Goal: Communication & Community: Answer question/provide support

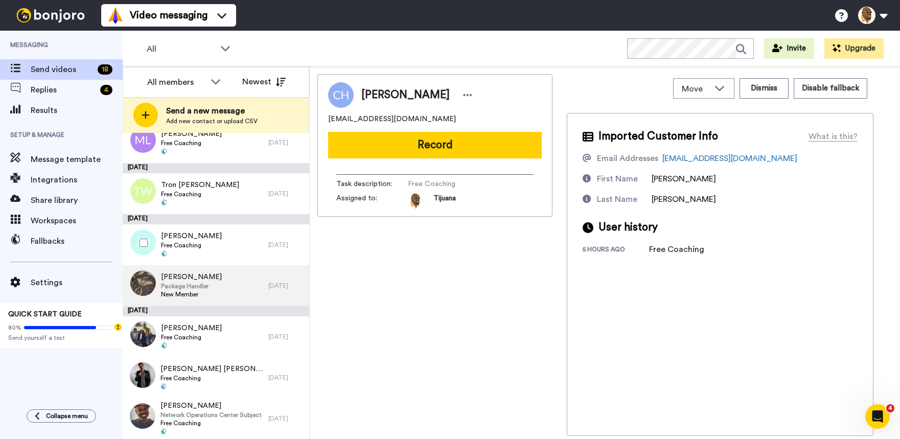
scroll to position [501, 0]
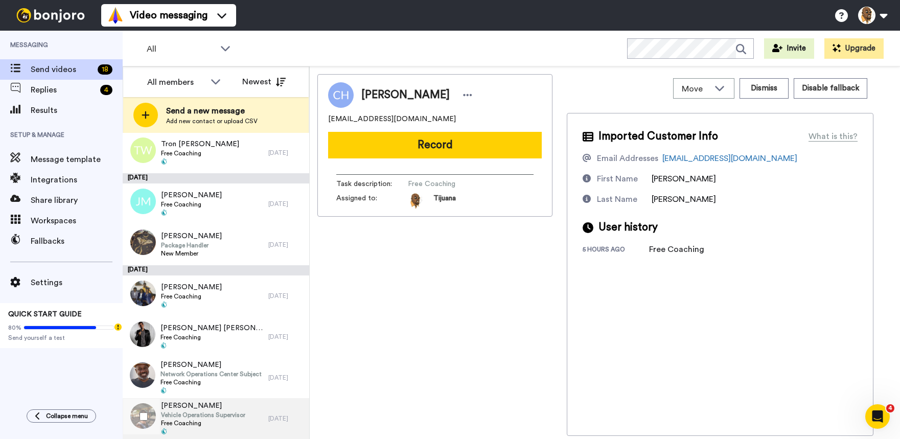
click at [243, 419] on span "Free Coaching" at bounding box center [203, 423] width 84 height 8
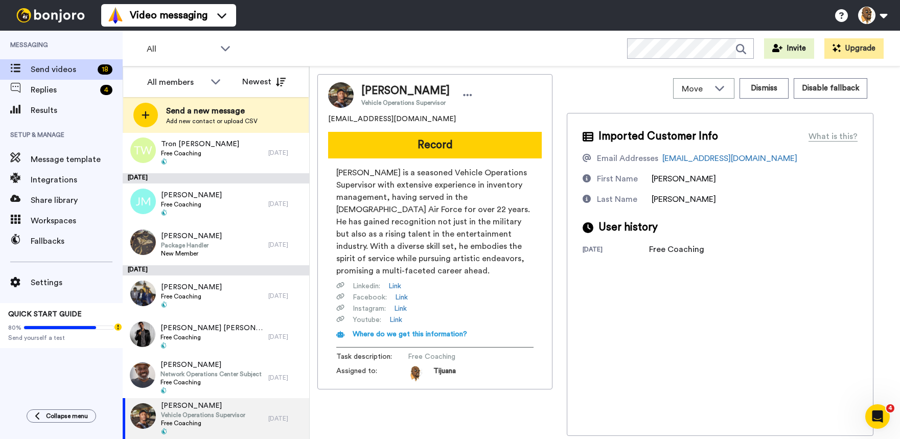
click at [382, 144] on button "Record" at bounding box center [435, 145] width 214 height 27
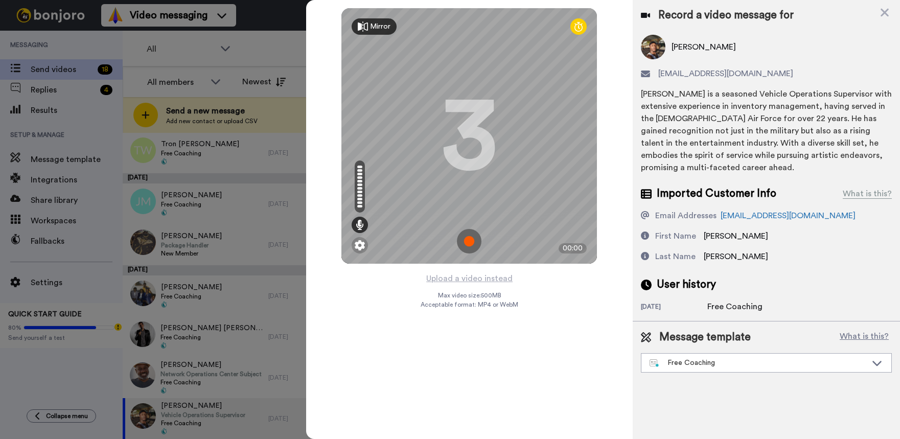
click at [469, 236] on img at bounding box center [469, 241] width 25 height 25
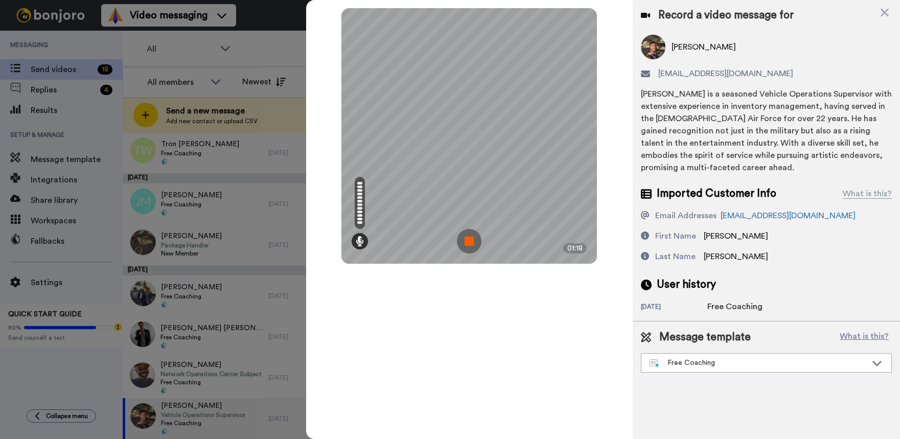
drag, startPoint x: 466, startPoint y: 248, endPoint x: 463, endPoint y: 239, distance: 9.7
click at [466, 248] on img at bounding box center [469, 241] width 25 height 25
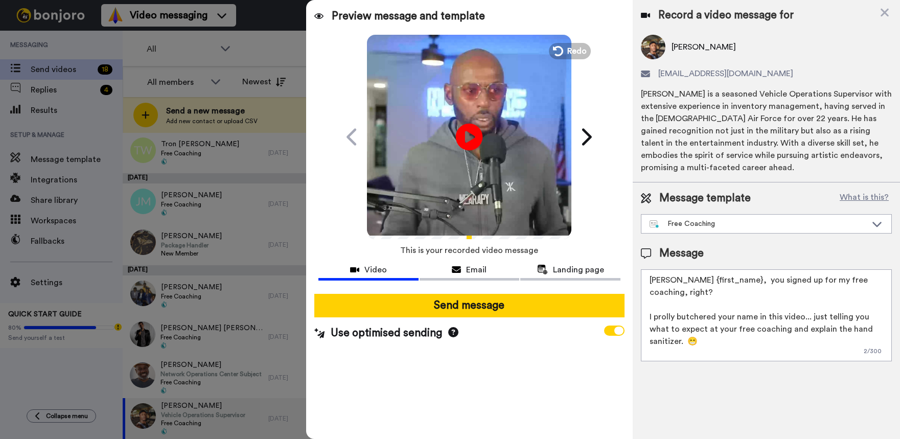
click at [474, 132] on icon at bounding box center [469, 136] width 27 height 27
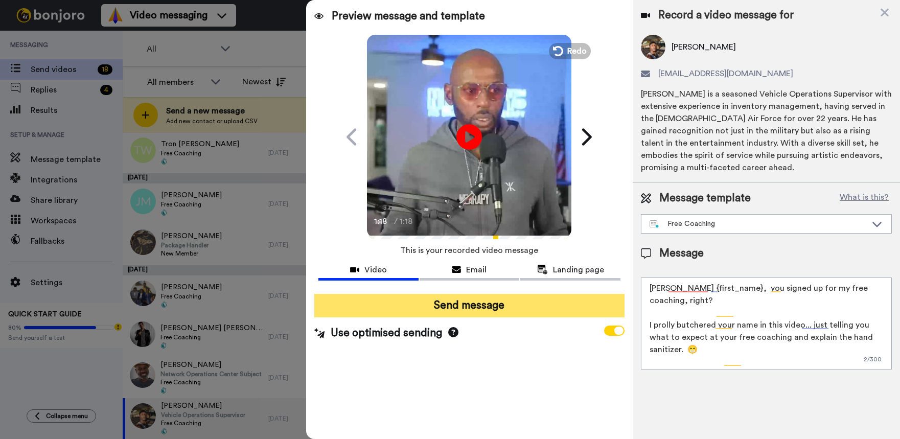
click at [479, 302] on button "Send message" at bounding box center [469, 306] width 310 height 24
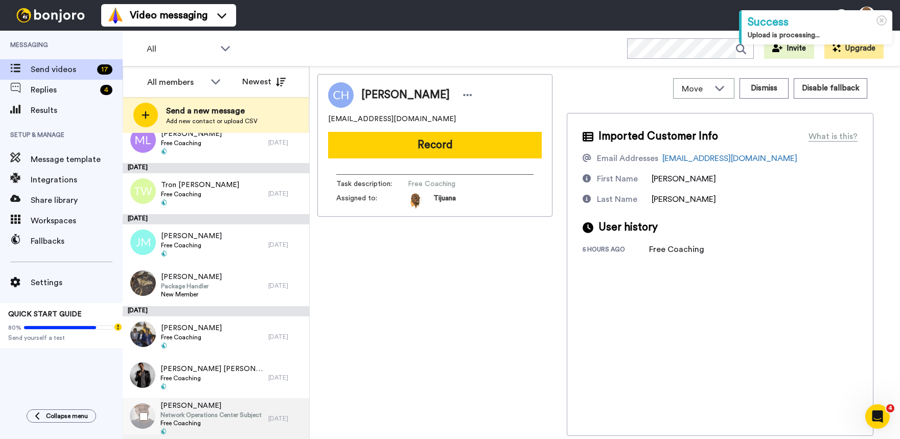
click at [233, 411] on span "Network Operations Center Subject Matter Expert" at bounding box center [212, 415] width 103 height 8
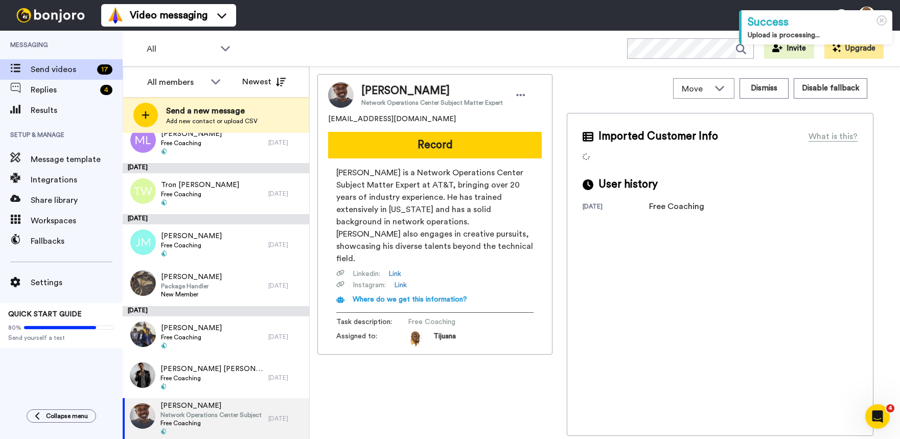
click at [405, 144] on button "Record" at bounding box center [435, 145] width 214 height 27
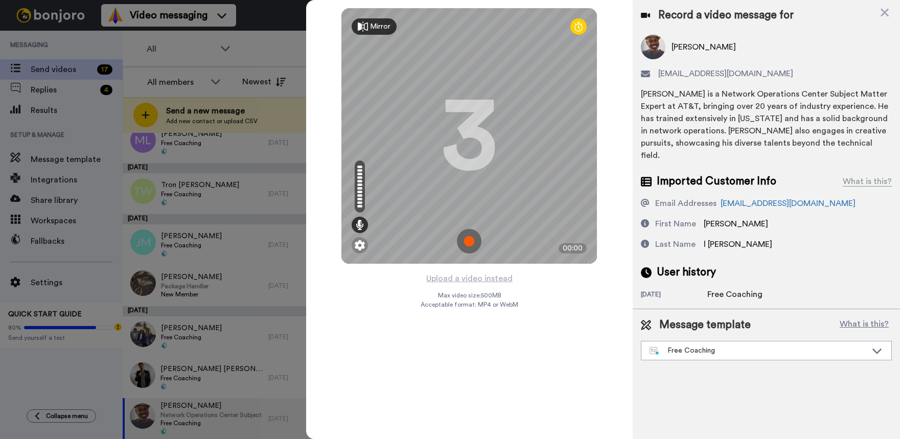
click at [469, 234] on img at bounding box center [469, 241] width 25 height 25
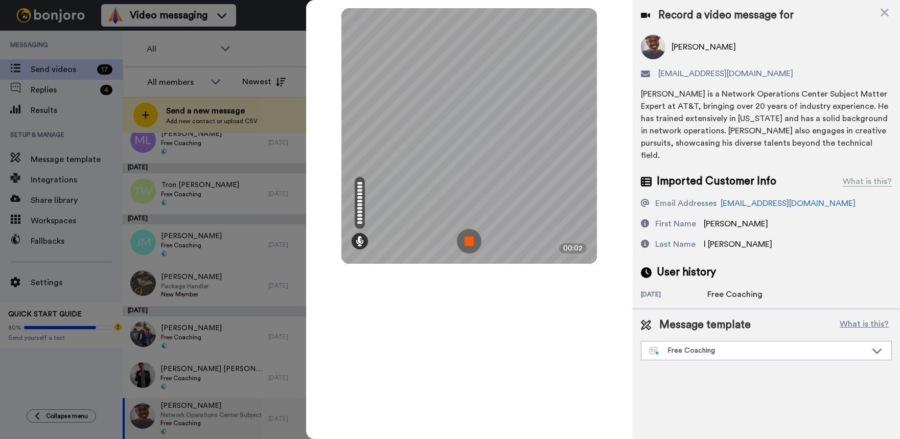
click at [466, 248] on img at bounding box center [469, 241] width 25 height 25
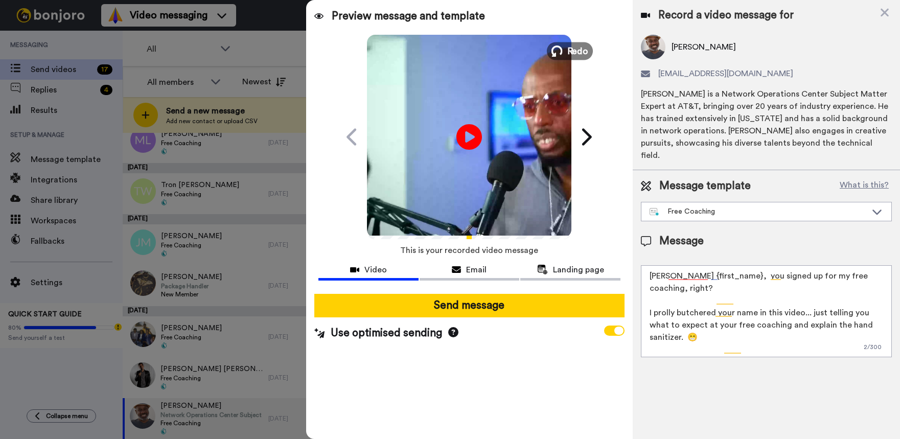
click at [567, 47] on button "Redo" at bounding box center [570, 51] width 46 height 18
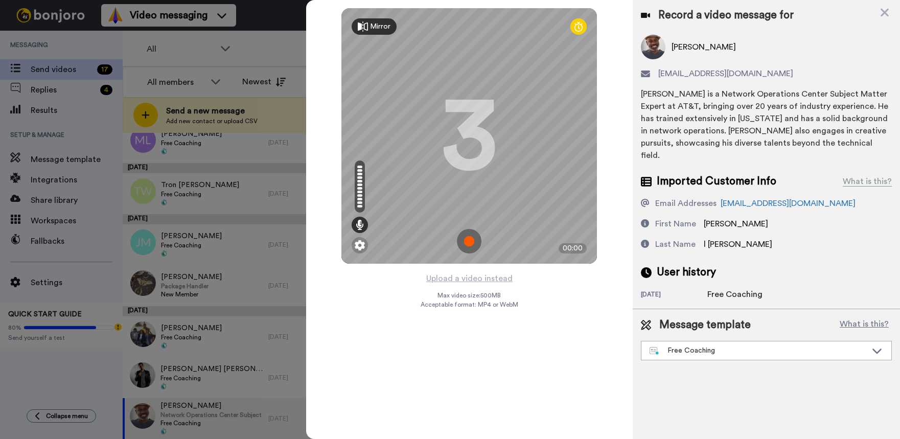
click at [469, 244] on img at bounding box center [469, 241] width 25 height 25
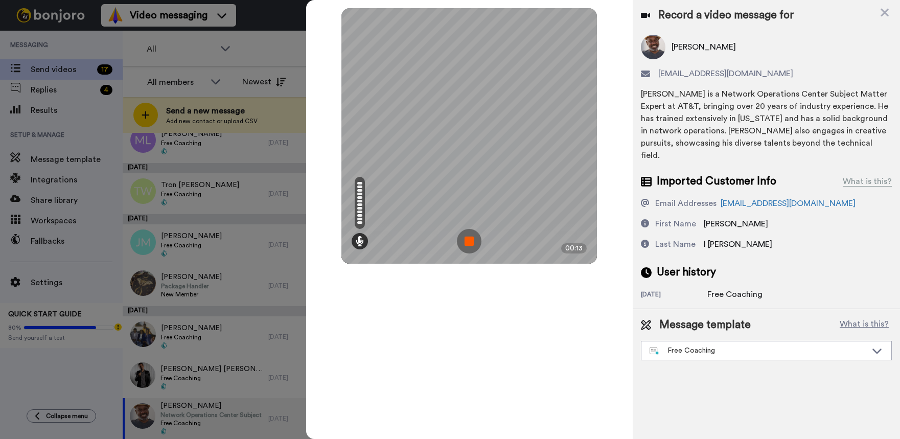
click at [480, 230] on img at bounding box center [469, 241] width 25 height 25
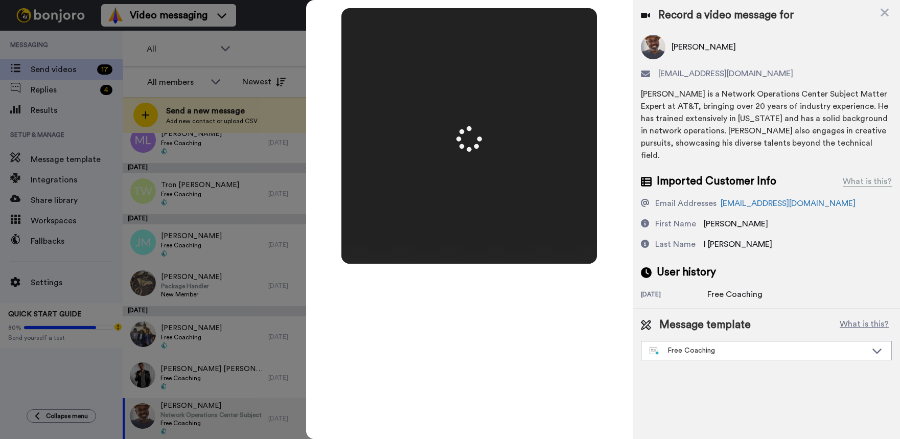
click at [478, 234] on video at bounding box center [469, 136] width 511 height 256
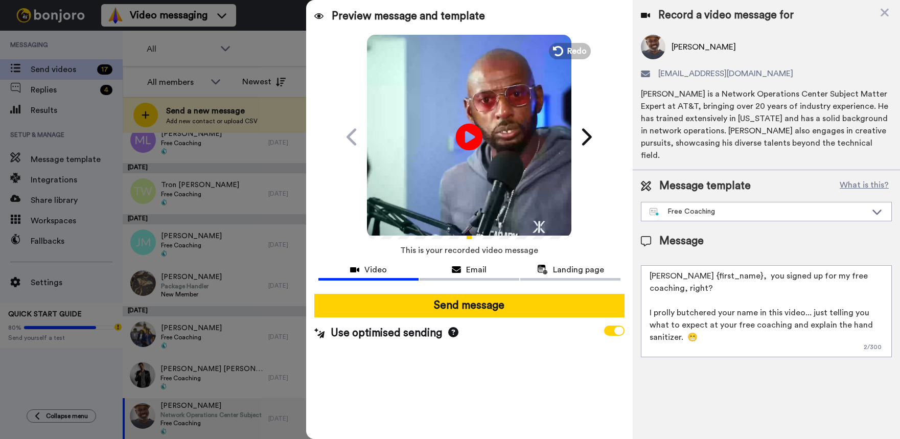
click at [468, 136] on icon "Play/Pause" at bounding box center [469, 136] width 27 height 49
click at [574, 39] on div "Play/Pause 0:13 / 0:13" at bounding box center [469, 137] width 256 height 204
click at [574, 48] on span "Redo" at bounding box center [577, 50] width 21 height 13
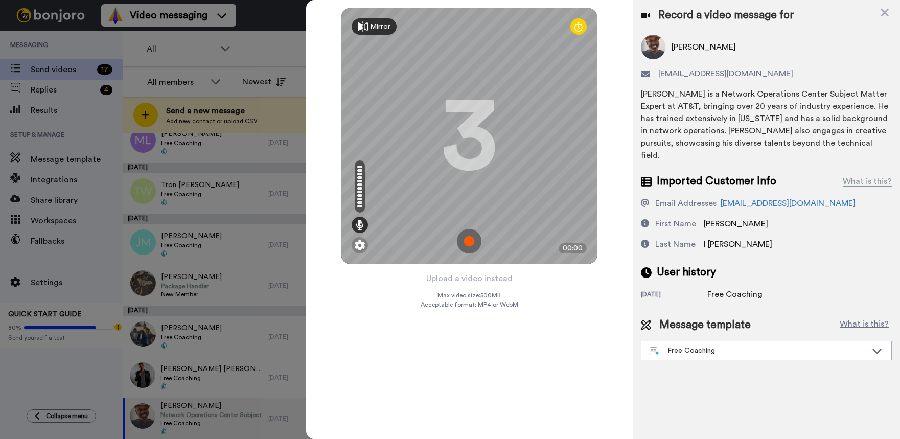
click at [470, 240] on img at bounding box center [469, 241] width 25 height 25
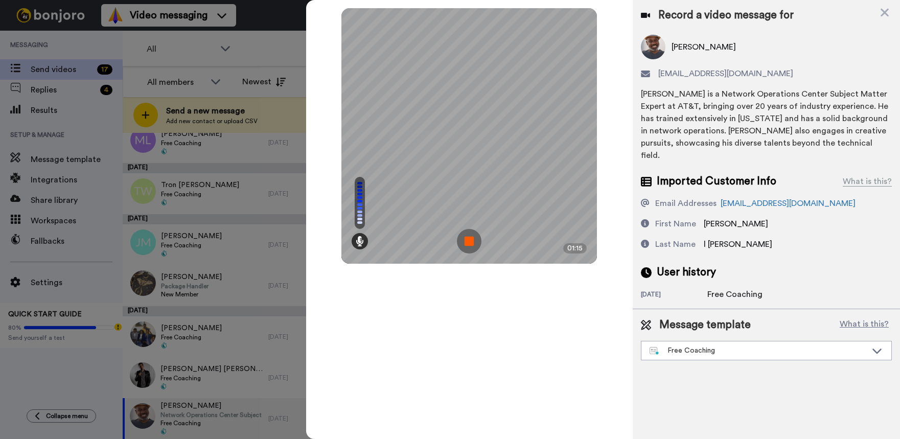
click at [473, 241] on img at bounding box center [469, 241] width 25 height 25
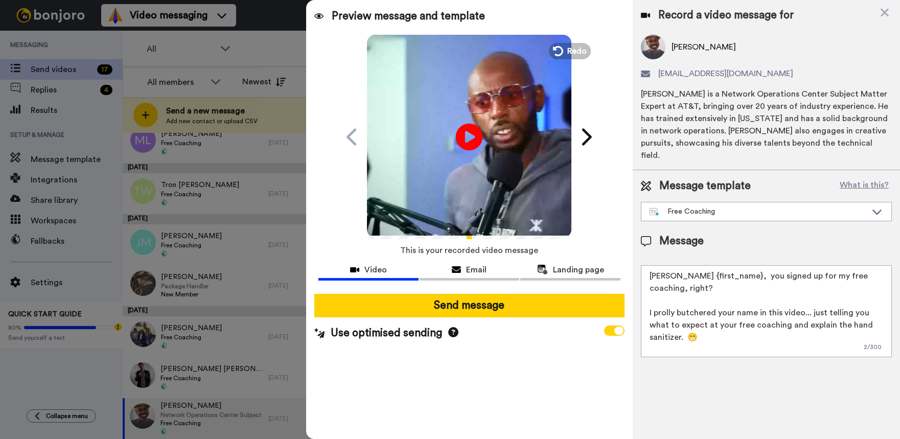
click at [476, 143] on icon at bounding box center [469, 136] width 27 height 27
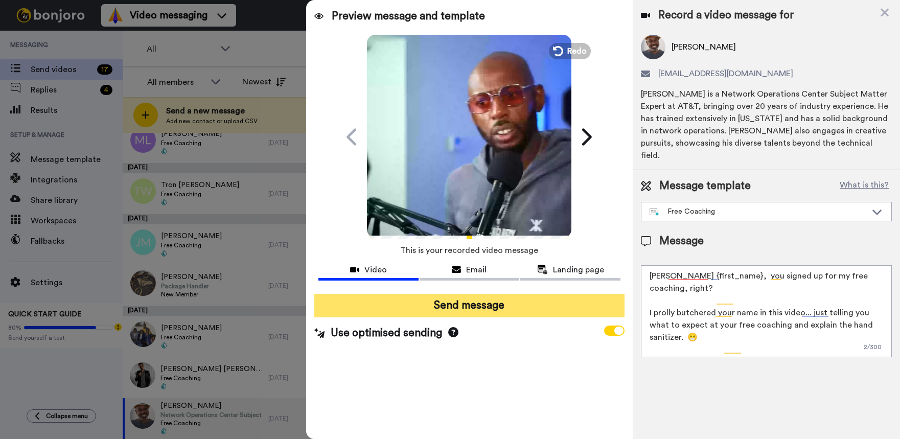
click at [466, 301] on button "Send message" at bounding box center [469, 306] width 310 height 24
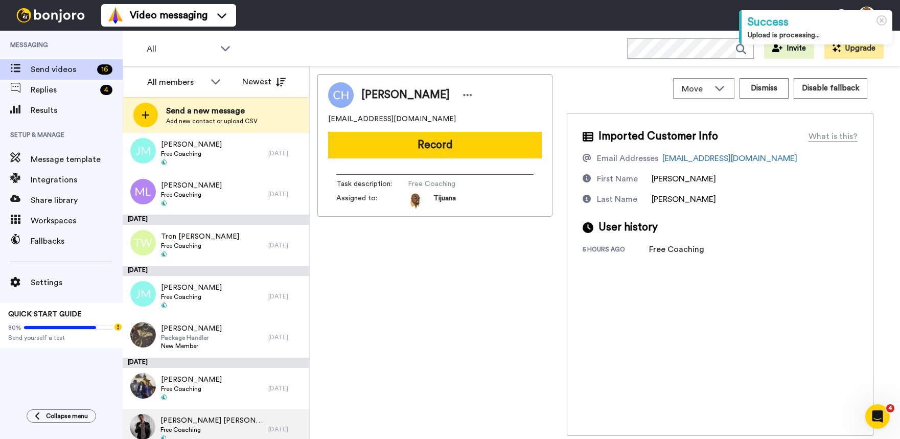
scroll to position [420, 0]
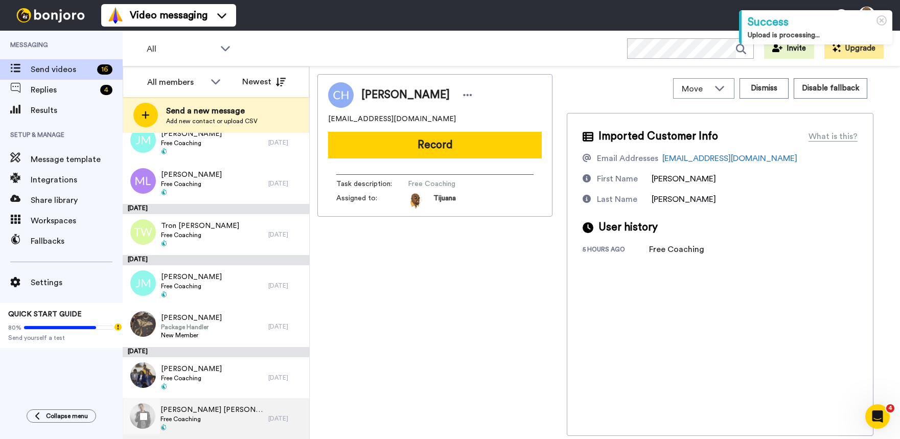
click at [201, 421] on div "Luis Lopez Free Coaching" at bounding box center [196, 418] width 146 height 41
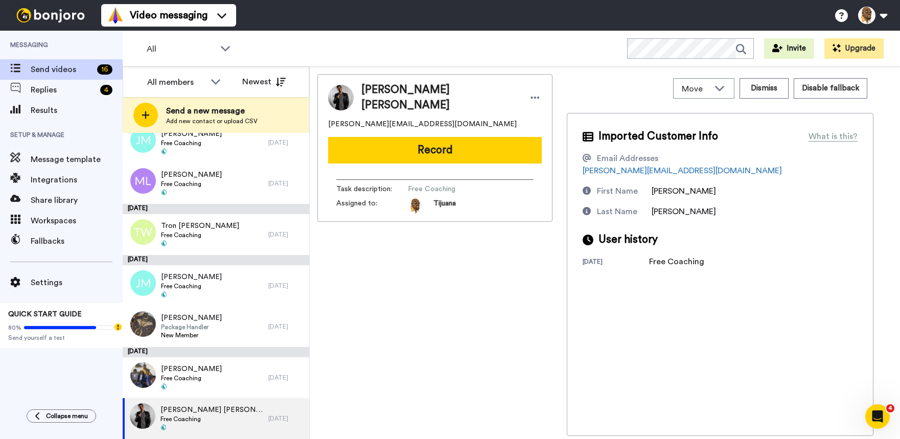
click at [439, 139] on button "Record" at bounding box center [435, 150] width 214 height 27
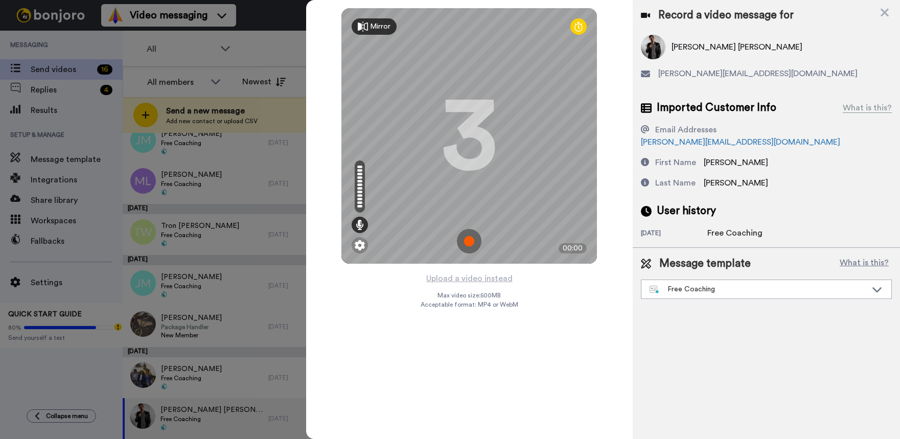
click at [466, 237] on img at bounding box center [469, 241] width 25 height 25
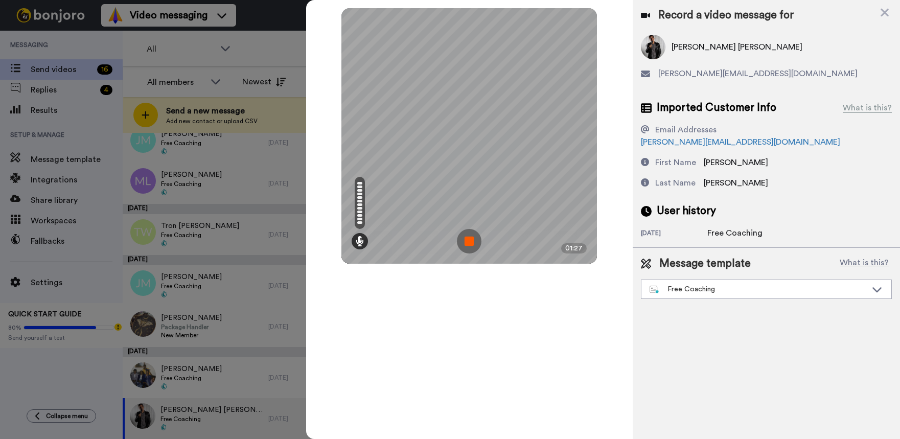
click at [469, 240] on img at bounding box center [469, 241] width 25 height 25
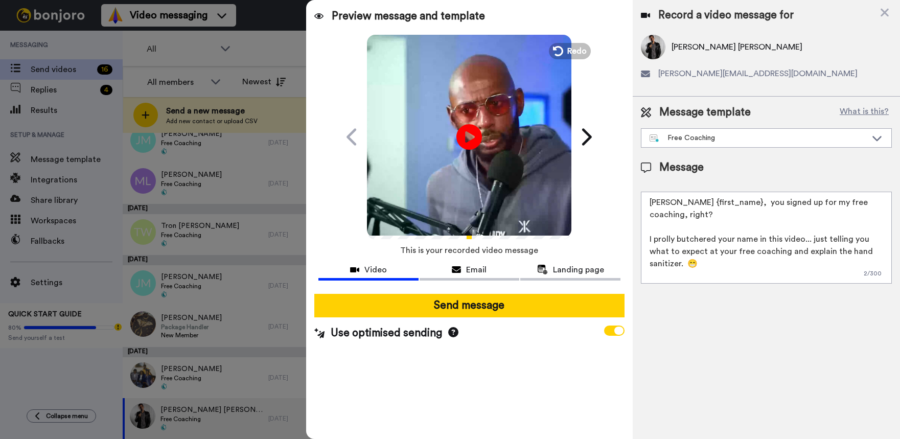
click at [454, 136] on video at bounding box center [469, 135] width 204 height 204
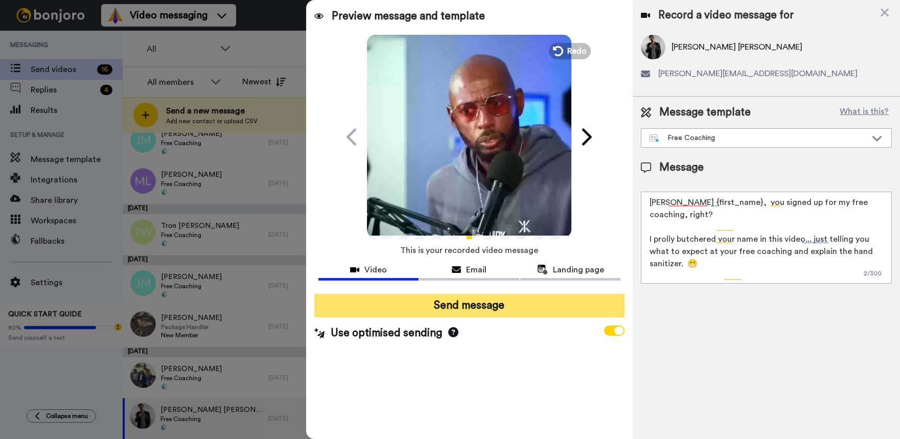
click at [468, 309] on button "Send message" at bounding box center [469, 306] width 310 height 24
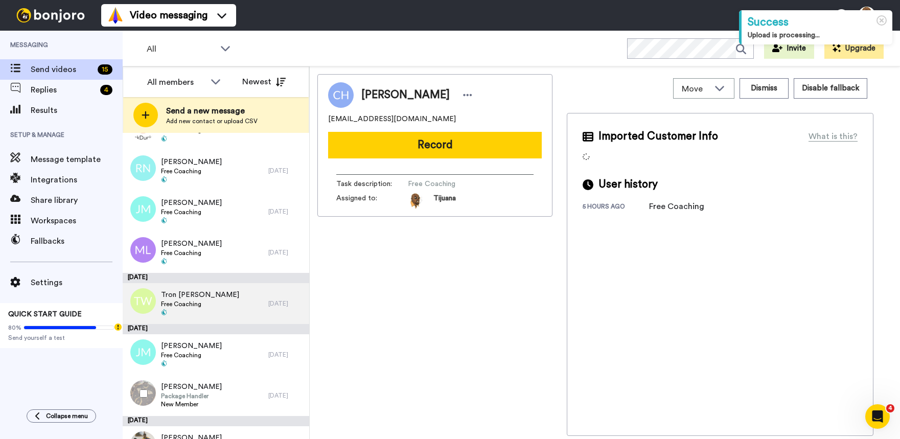
scroll to position [379, 0]
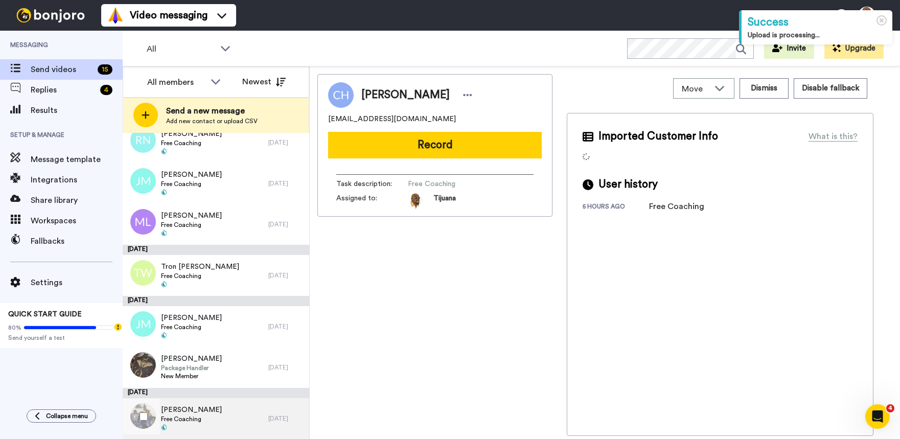
click at [233, 416] on div "Telicia Blythe Free Coaching" at bounding box center [196, 418] width 146 height 41
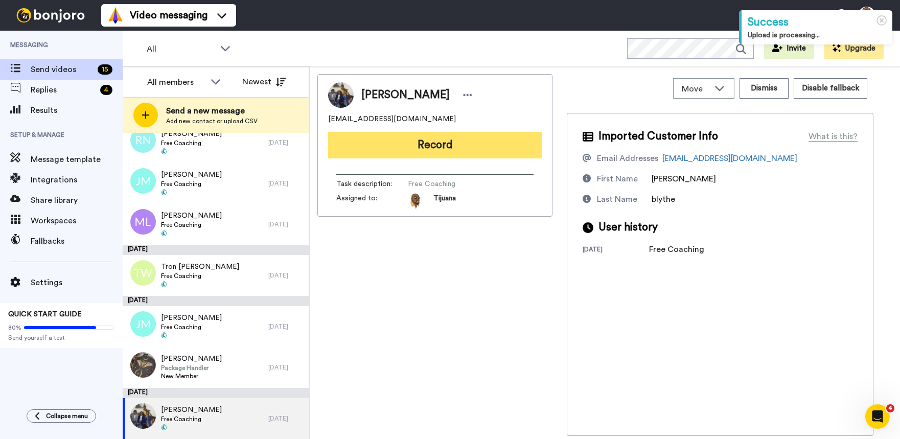
click at [415, 147] on button "Record" at bounding box center [435, 145] width 214 height 27
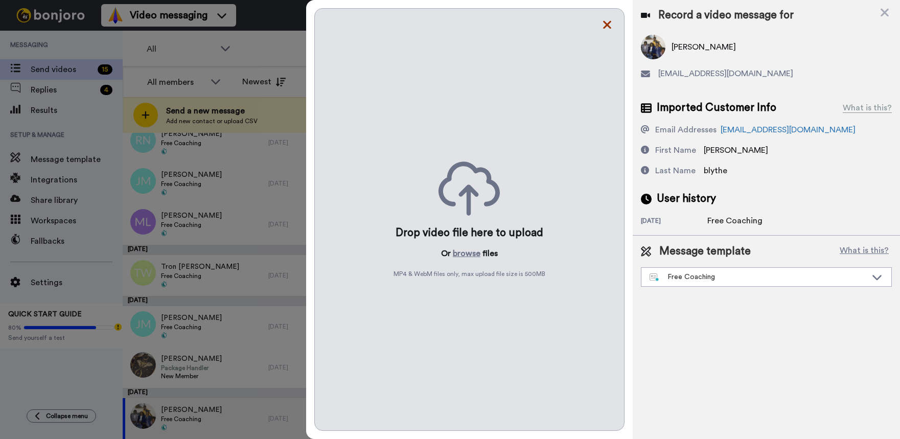
click at [605, 27] on icon at bounding box center [607, 25] width 8 height 8
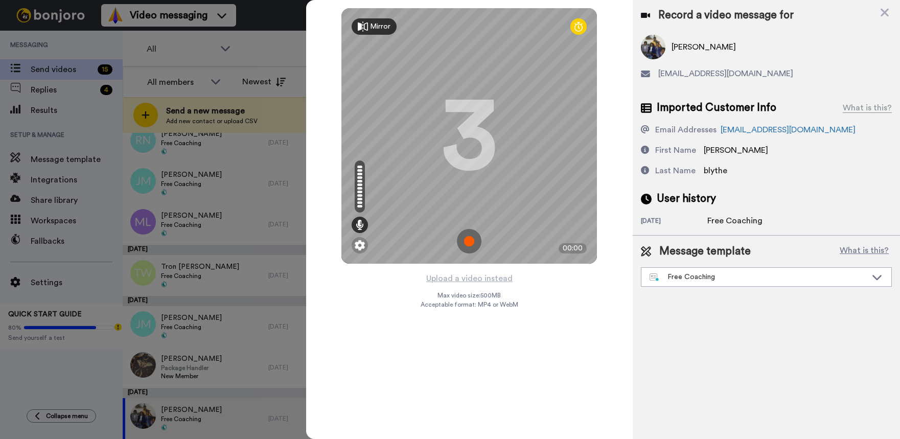
click at [468, 234] on img at bounding box center [469, 241] width 25 height 25
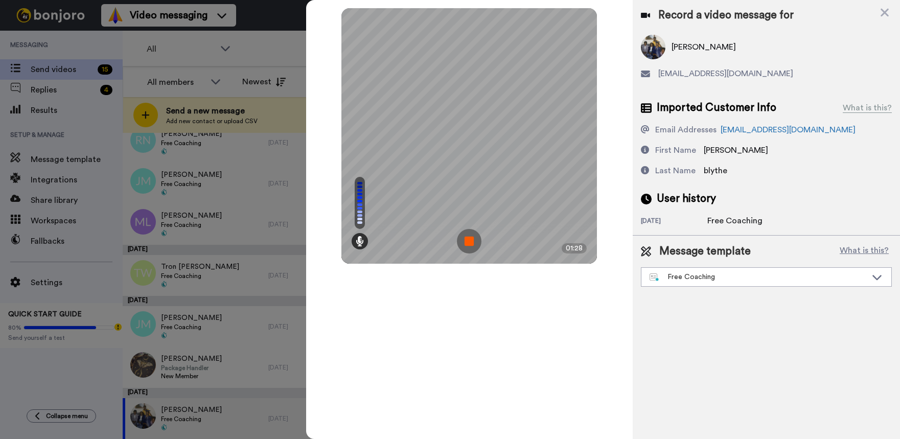
click at [471, 240] on img at bounding box center [469, 241] width 25 height 25
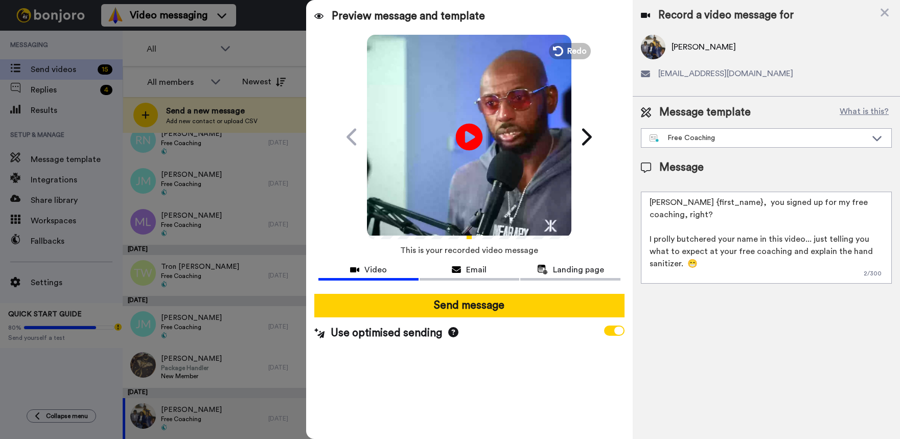
click at [479, 140] on icon at bounding box center [469, 136] width 27 height 27
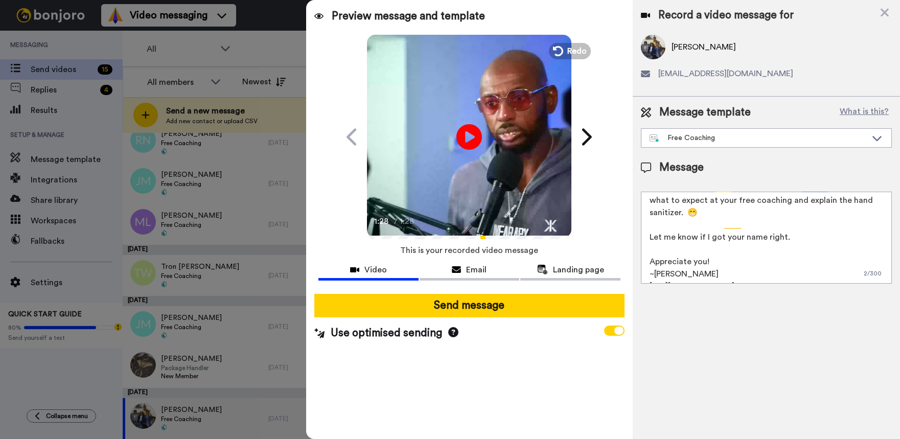
scroll to position [52, 0]
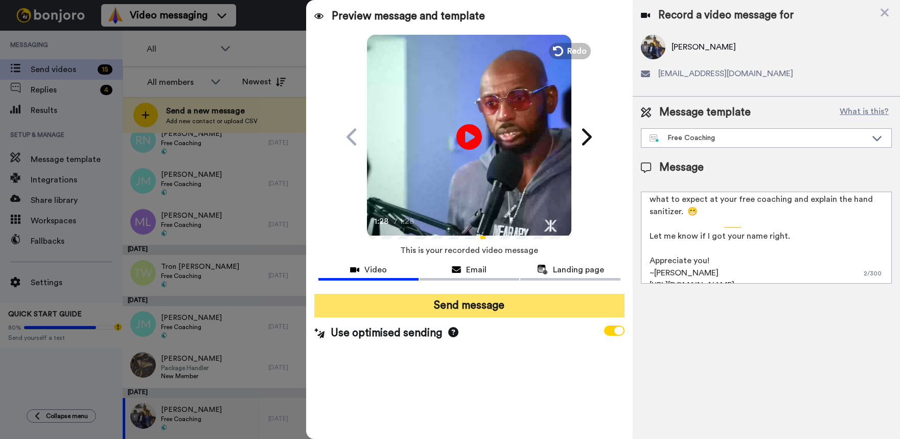
click at [485, 306] on button "Send message" at bounding box center [469, 306] width 310 height 24
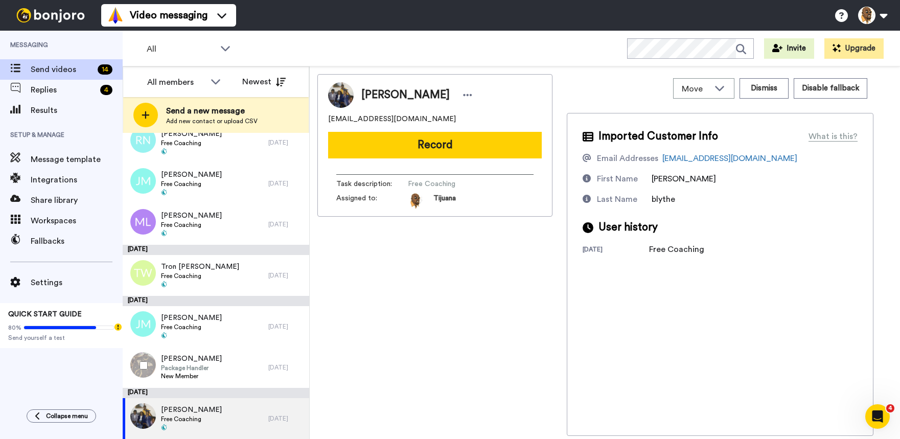
scroll to position [0, 0]
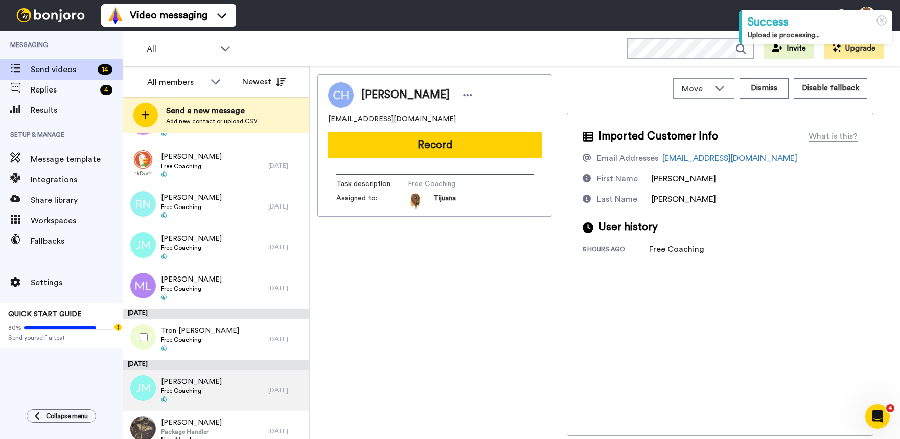
scroll to position [328, 0]
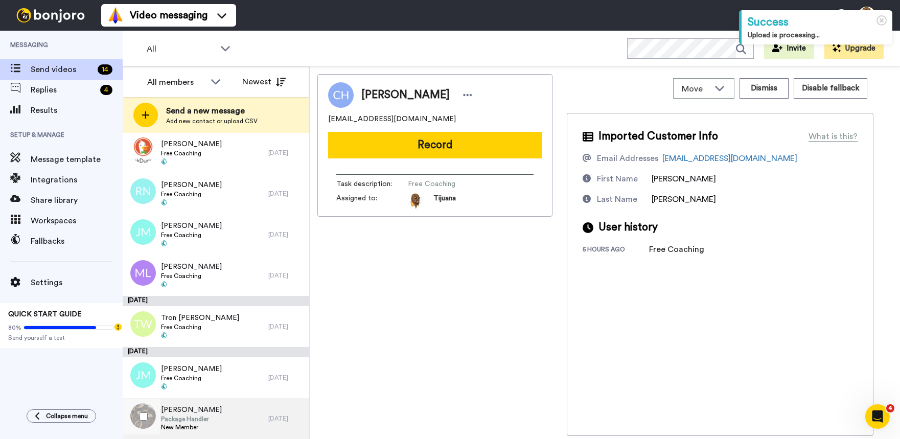
click at [232, 411] on div "Chasray Graves Package Handler New Member" at bounding box center [196, 418] width 146 height 41
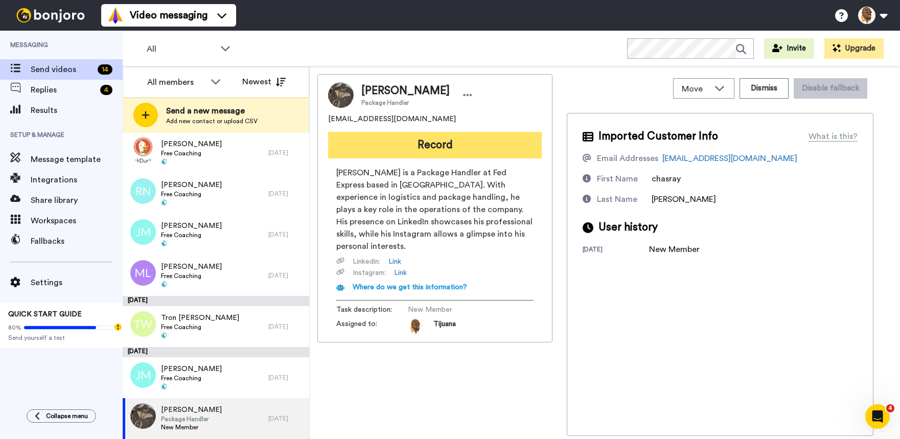
click at [430, 148] on button "Record" at bounding box center [435, 145] width 214 height 27
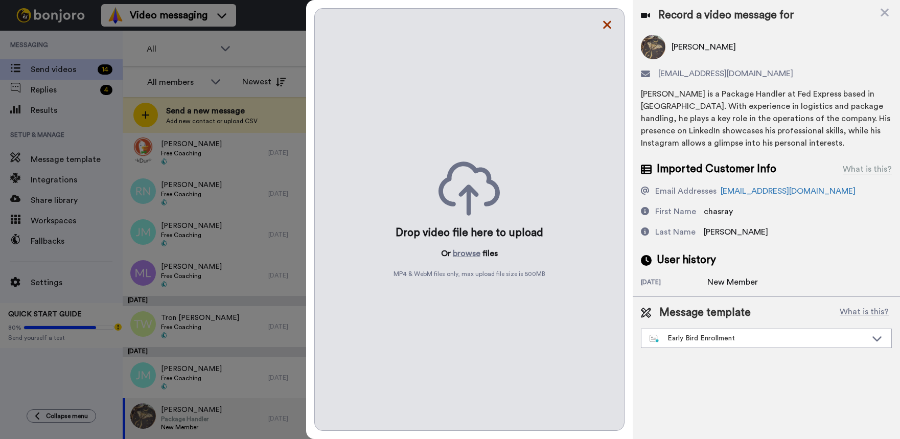
click at [606, 20] on icon at bounding box center [607, 24] width 10 height 13
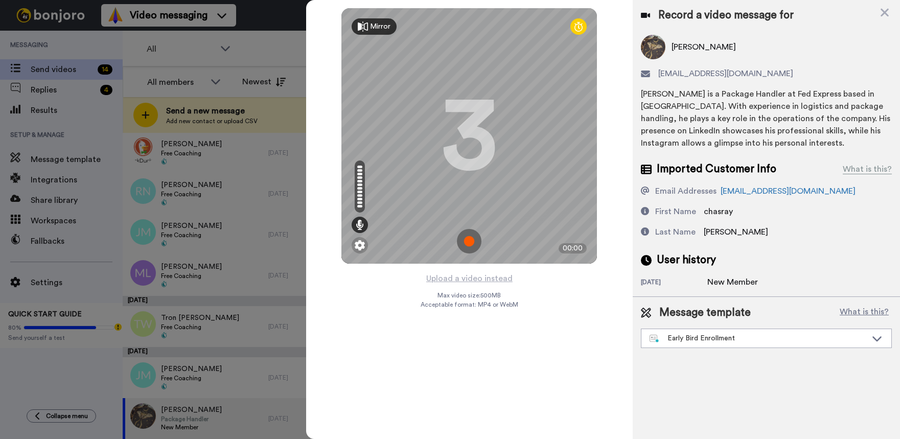
click at [465, 233] on img at bounding box center [469, 241] width 25 height 25
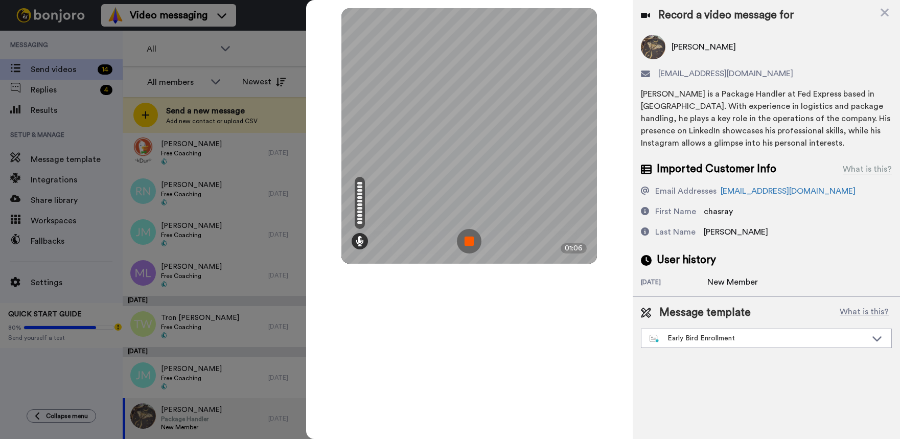
click at [470, 240] on img at bounding box center [469, 241] width 25 height 25
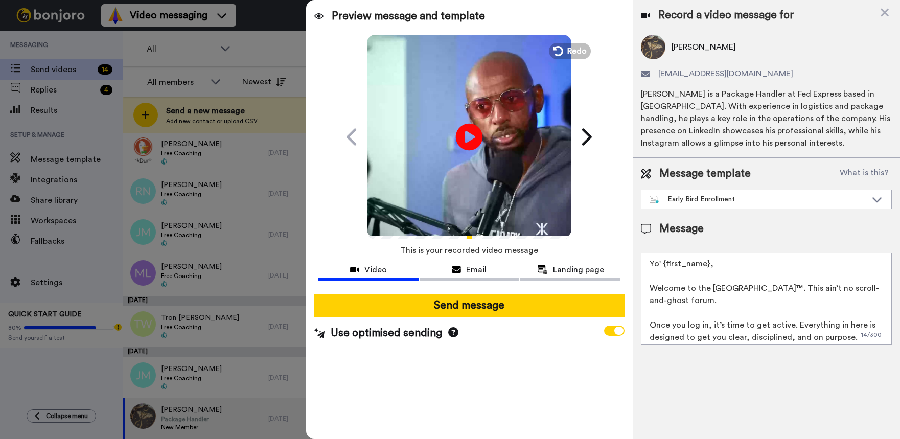
click at [472, 144] on icon at bounding box center [469, 136] width 27 height 27
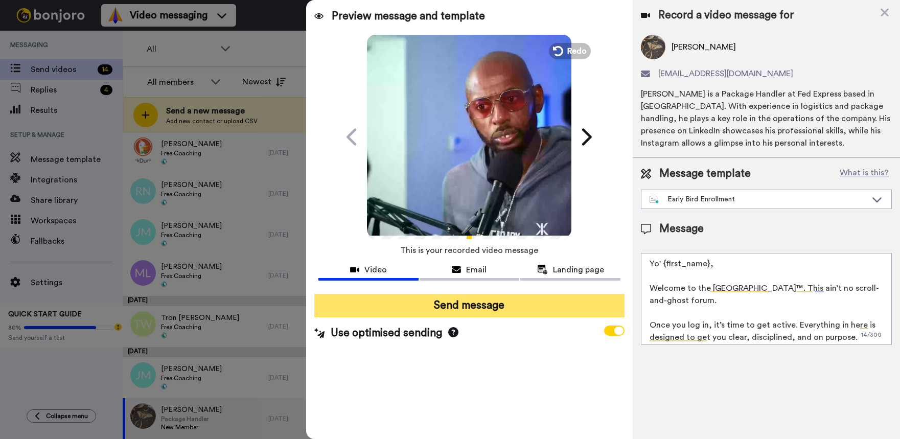
click at [472, 303] on button "Send message" at bounding box center [469, 306] width 310 height 24
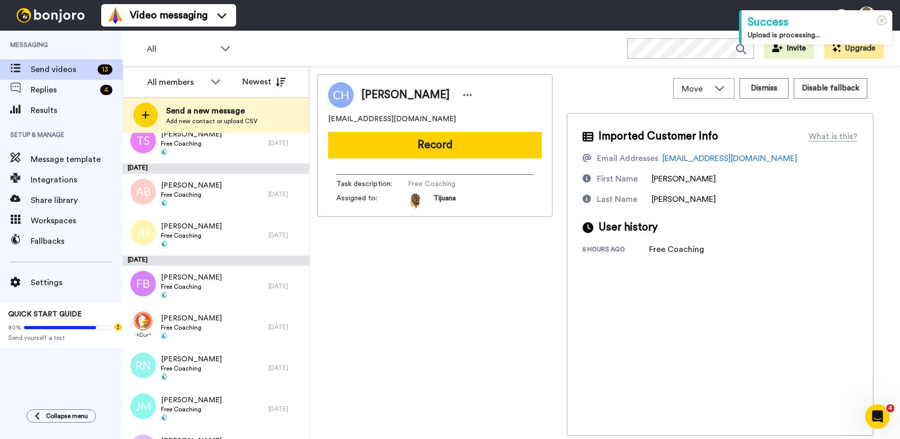
scroll to position [287, 0]
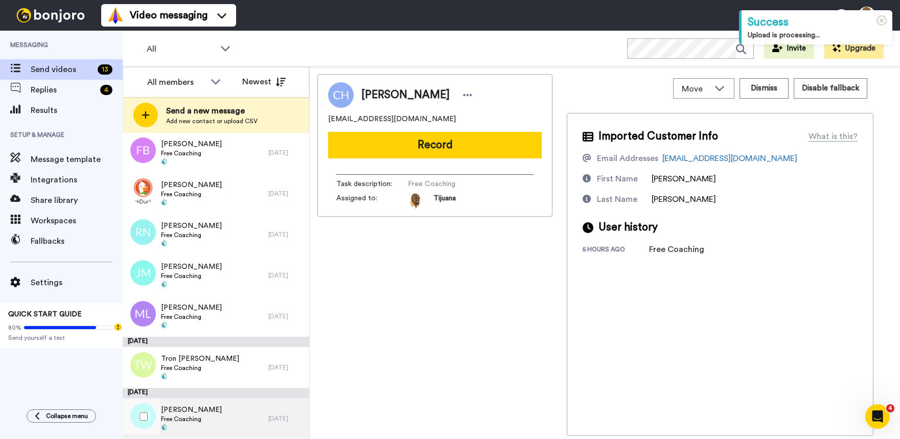
click at [227, 417] on div "John Moore Free Coaching" at bounding box center [196, 418] width 146 height 41
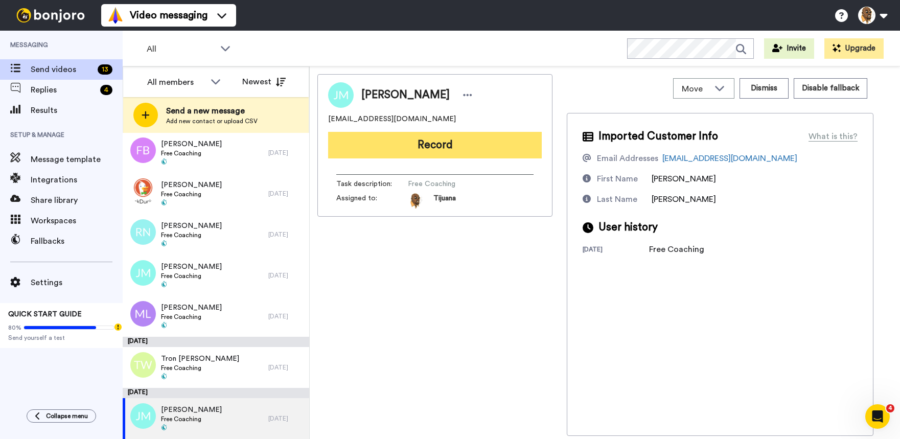
click at [425, 141] on button "Record" at bounding box center [435, 145] width 214 height 27
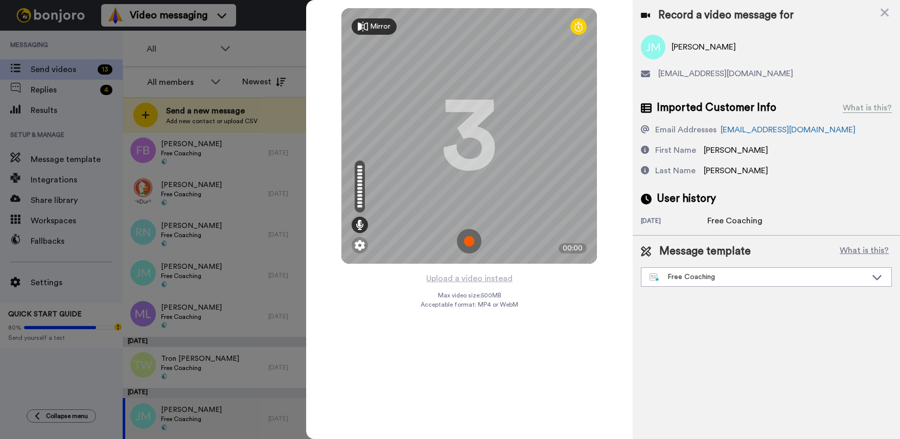
click at [470, 239] on img at bounding box center [469, 241] width 25 height 25
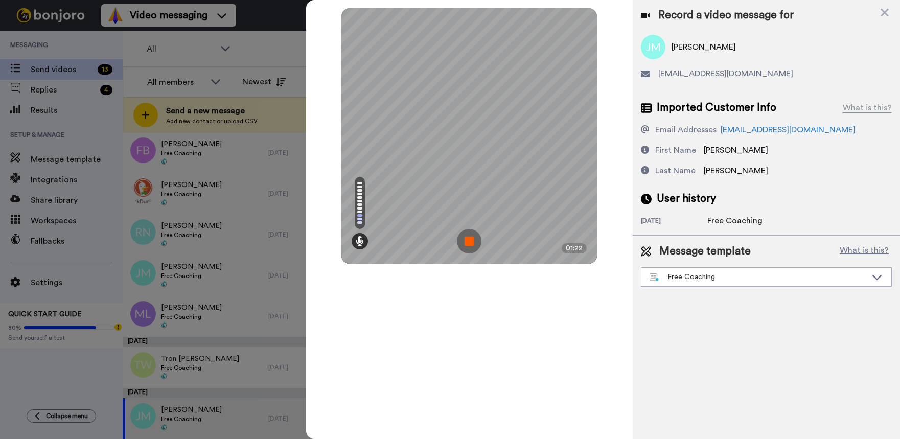
click at [469, 244] on img at bounding box center [469, 241] width 25 height 25
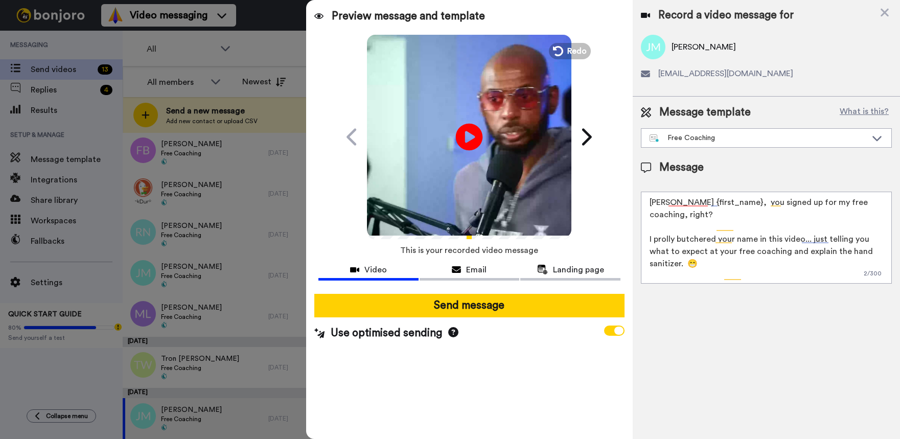
click at [474, 131] on icon at bounding box center [469, 136] width 27 height 27
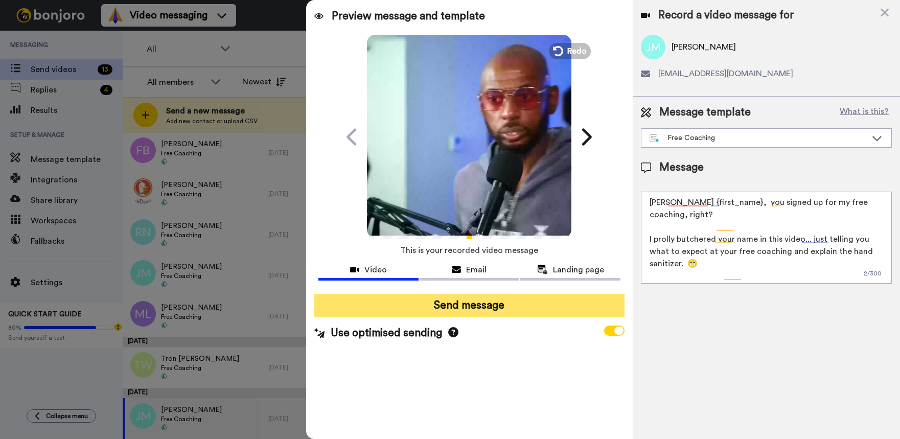
click at [463, 313] on button "Send message" at bounding box center [469, 306] width 310 height 24
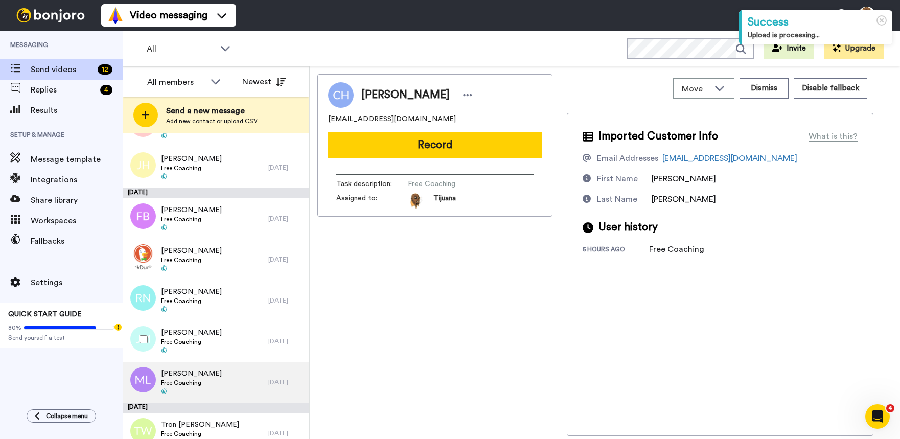
scroll to position [236, 0]
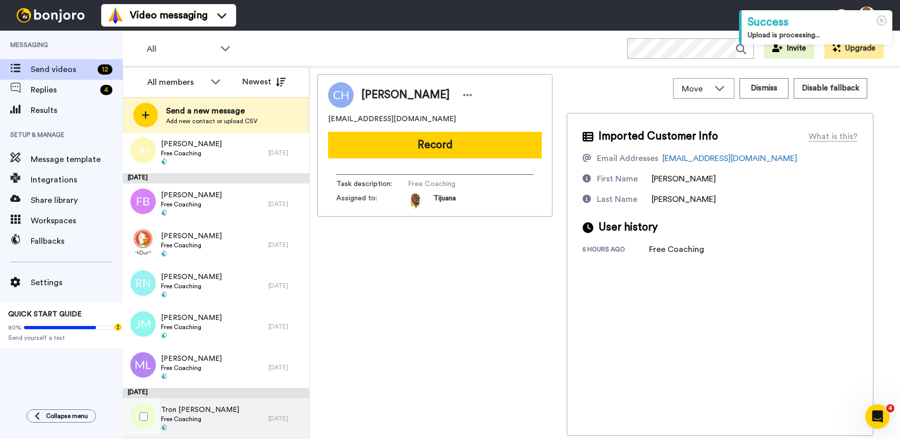
click at [224, 414] on div "Tron [PERSON_NAME] Free Coaching" at bounding box center [196, 418] width 146 height 41
click at [425, 147] on button "Record" at bounding box center [435, 145] width 214 height 27
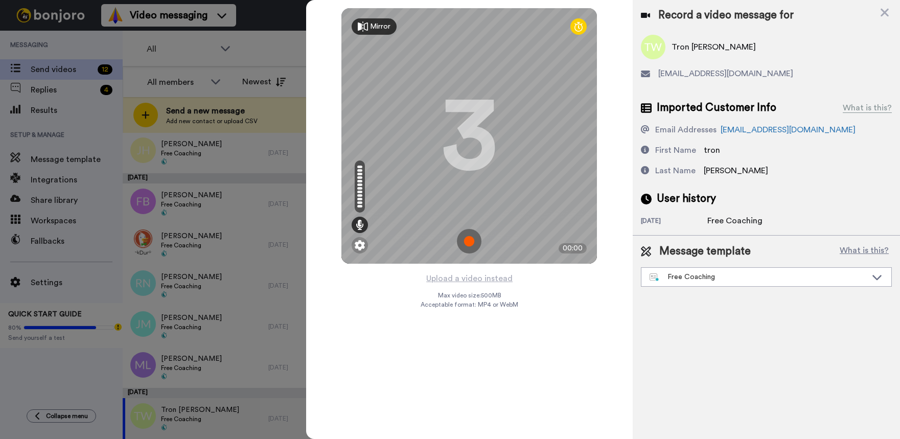
click at [474, 245] on img at bounding box center [469, 241] width 25 height 25
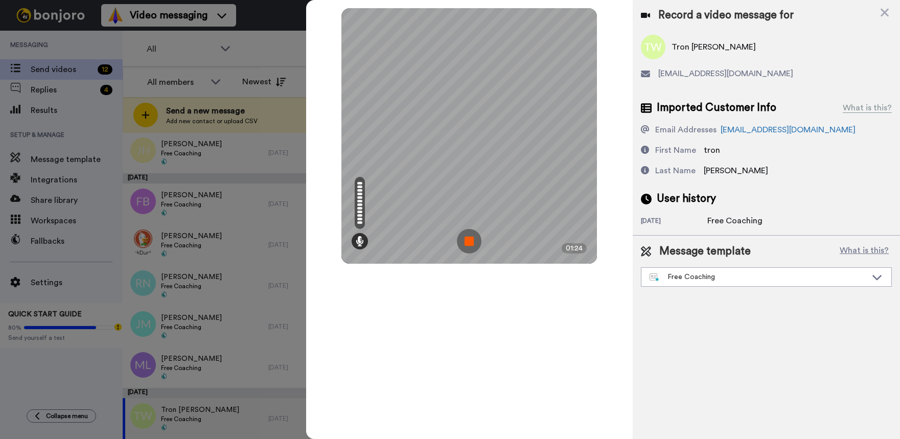
click at [472, 248] on img at bounding box center [469, 241] width 25 height 25
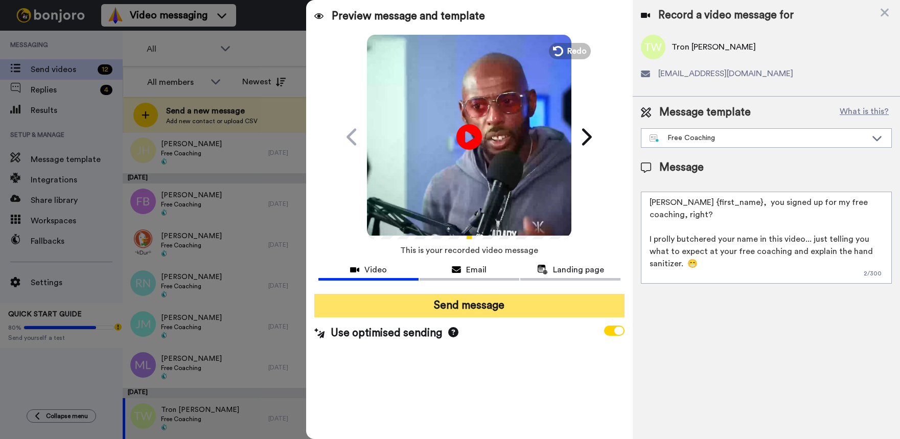
click at [524, 306] on button "Send message" at bounding box center [469, 306] width 310 height 24
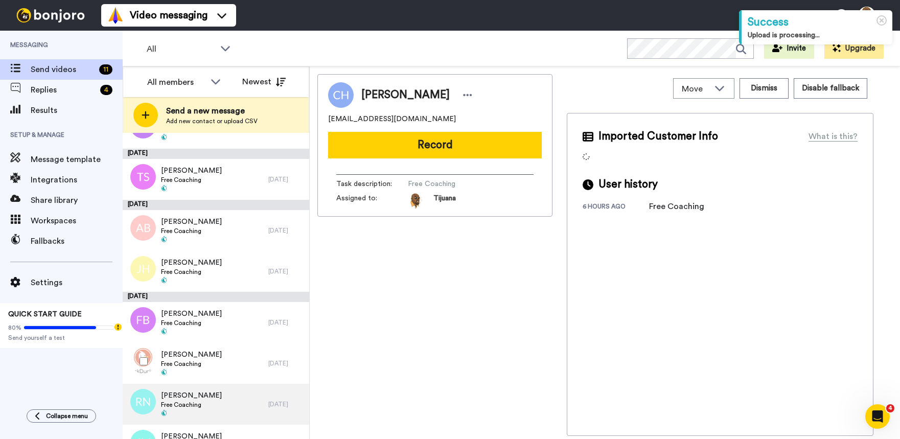
scroll to position [185, 0]
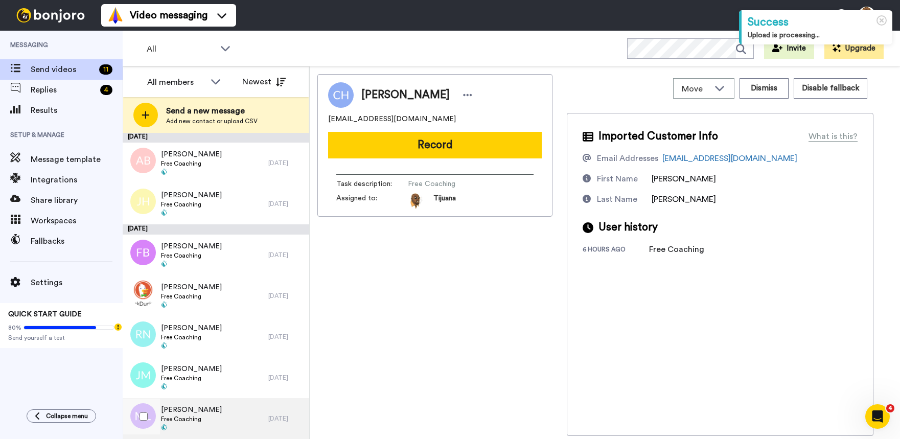
click at [222, 415] on div "Marvin Little Free Coaching" at bounding box center [196, 418] width 146 height 41
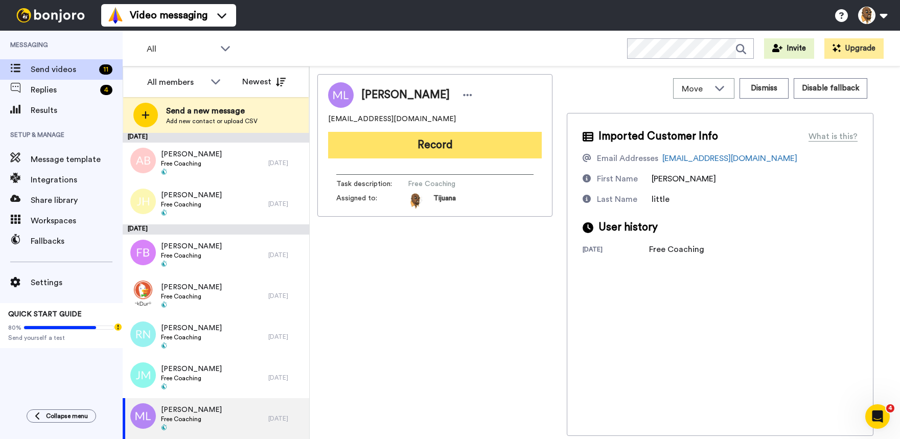
click at [463, 148] on button "Record" at bounding box center [435, 145] width 214 height 27
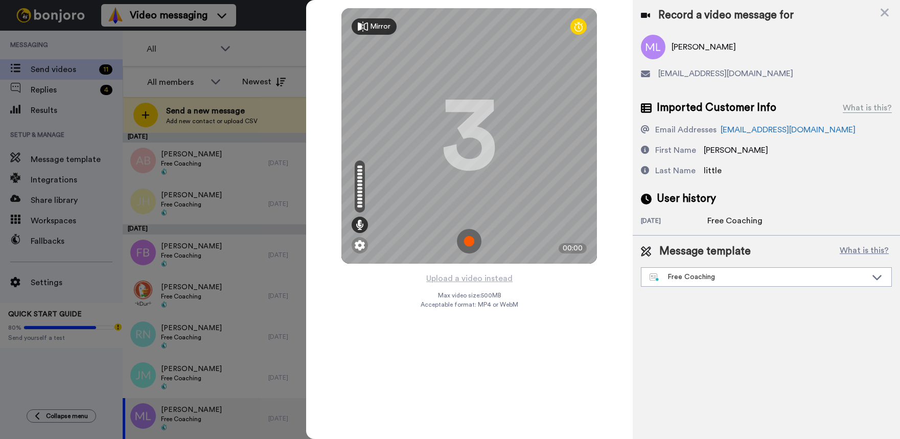
click at [476, 233] on img at bounding box center [469, 241] width 25 height 25
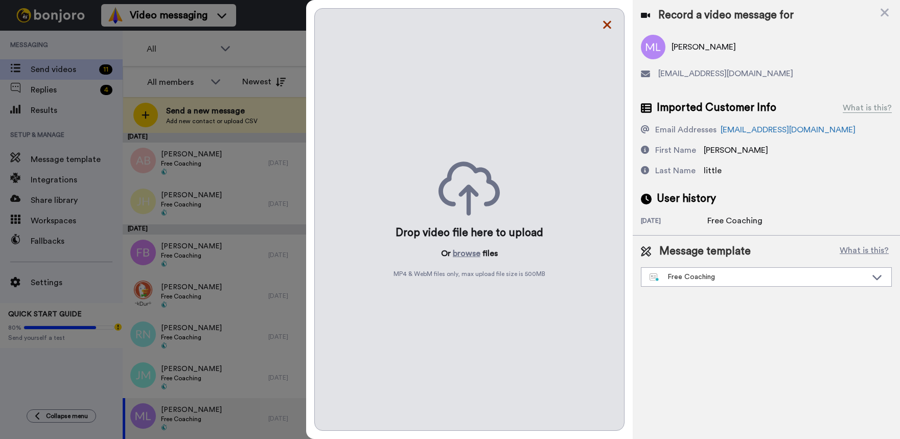
click at [609, 28] on icon at bounding box center [607, 24] width 10 height 13
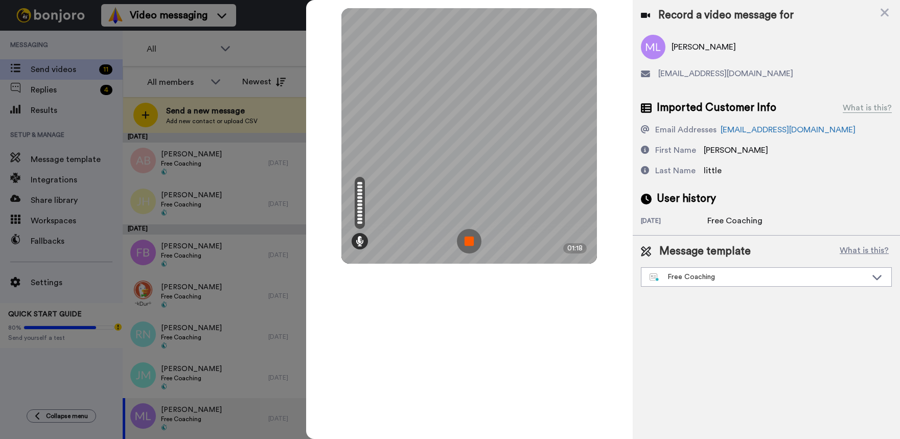
click at [474, 240] on img at bounding box center [469, 241] width 25 height 25
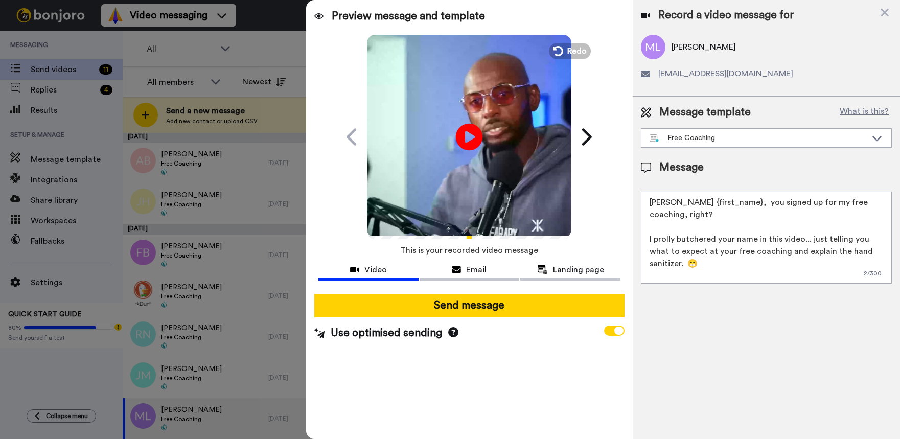
drag, startPoint x: 457, startPoint y: 139, endPoint x: 471, endPoint y: 139, distance: 13.3
click at [471, 138] on icon "Play/Pause" at bounding box center [469, 136] width 27 height 49
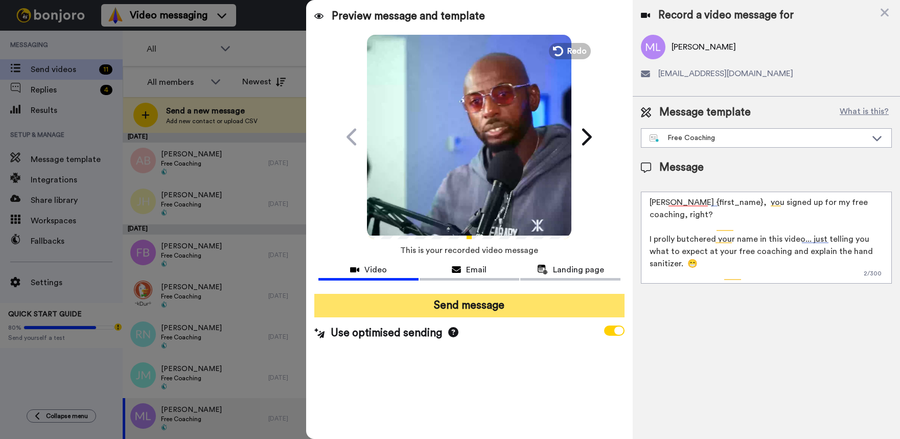
click at [463, 302] on button "Send message" at bounding box center [469, 306] width 310 height 24
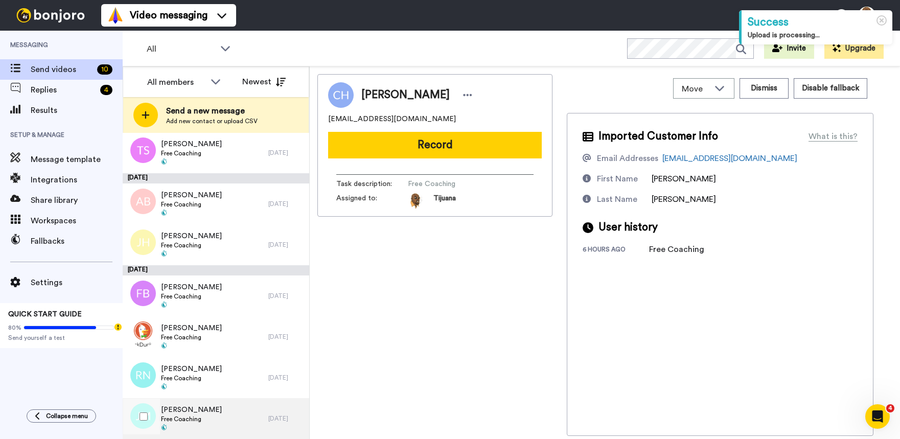
click at [223, 410] on div "Jovi Moore Free Coaching" at bounding box center [196, 418] width 146 height 41
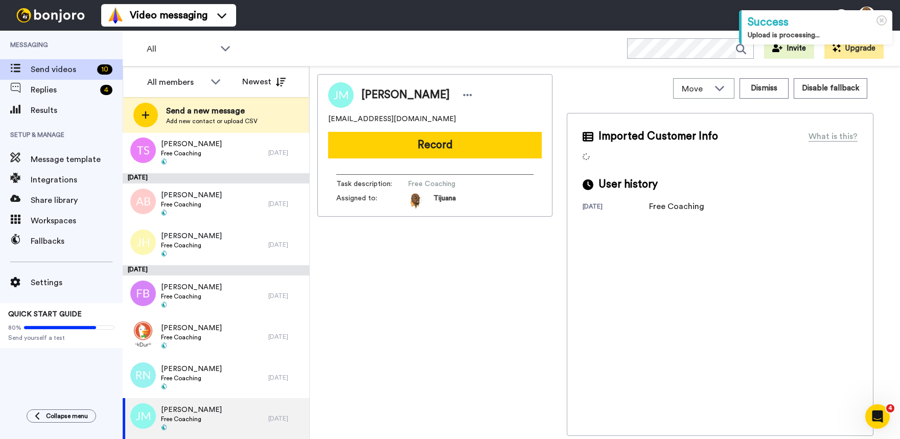
click at [478, 135] on button "Record" at bounding box center [435, 145] width 214 height 27
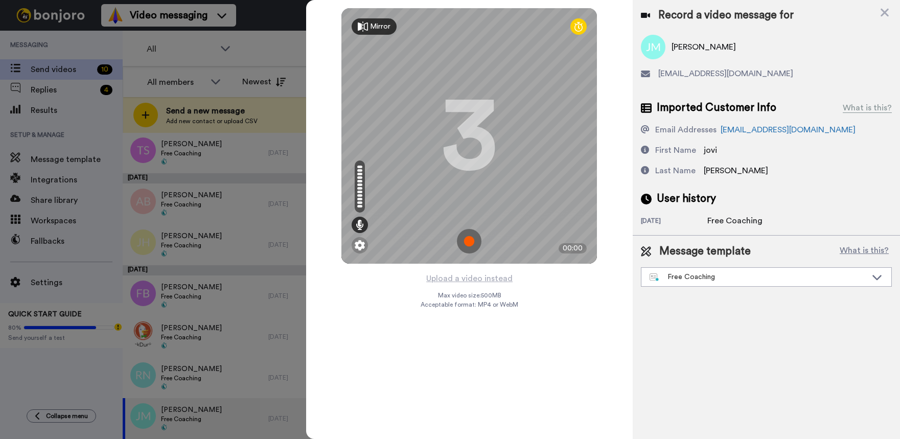
click at [476, 240] on img at bounding box center [469, 241] width 25 height 25
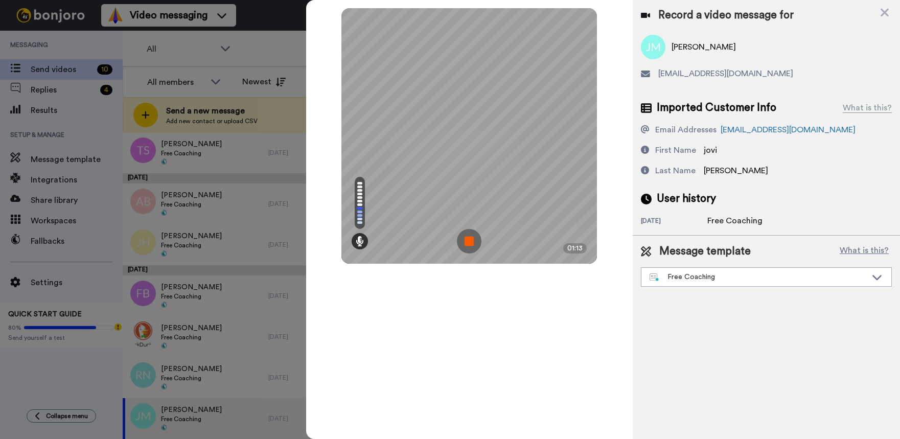
click at [471, 234] on img at bounding box center [469, 241] width 25 height 25
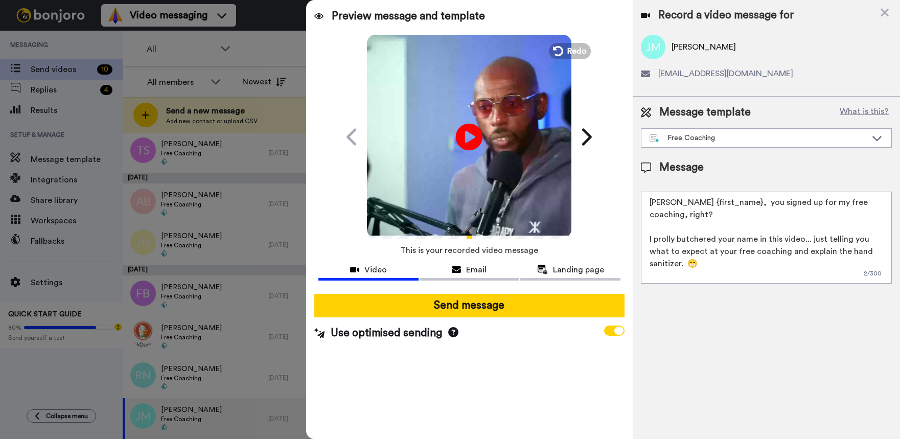
click at [457, 119] on icon "Play/Pause" at bounding box center [469, 136] width 27 height 49
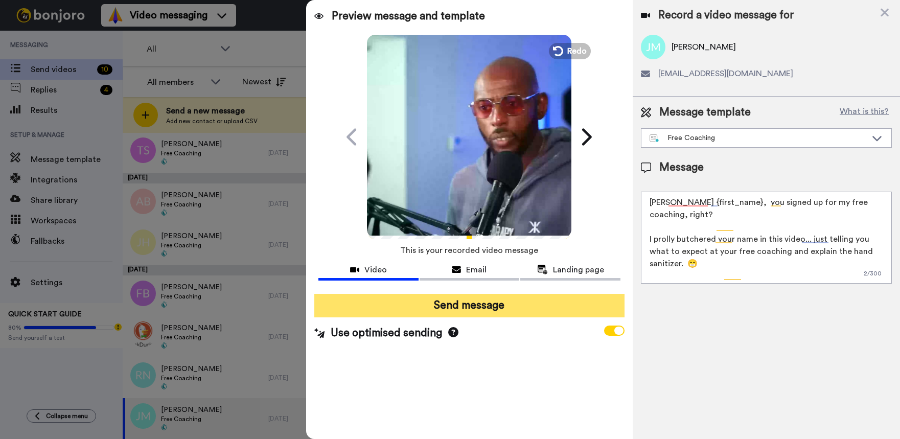
click at [491, 308] on button "Send message" at bounding box center [469, 306] width 310 height 24
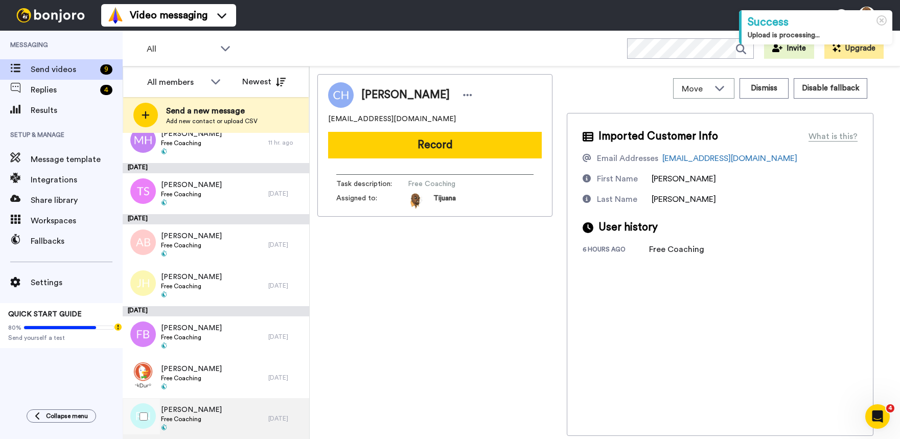
click at [236, 408] on div "Reginald Naulls Free Coaching" at bounding box center [196, 418] width 146 height 41
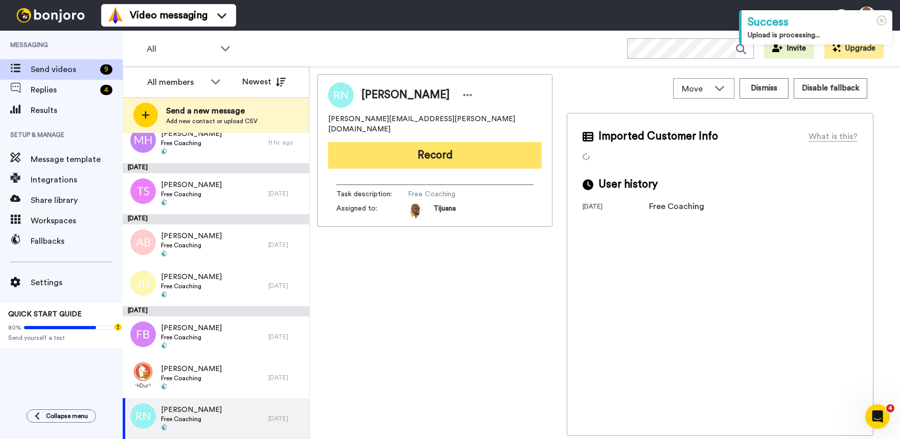
click at [456, 148] on button "Record" at bounding box center [435, 155] width 214 height 27
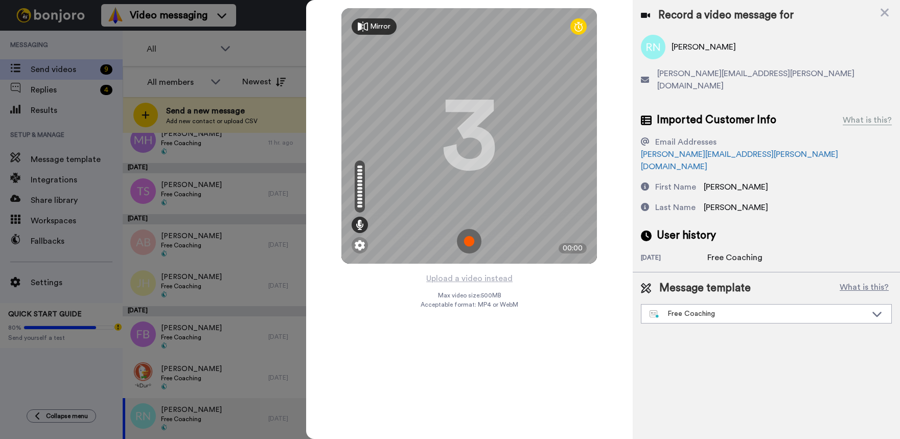
click at [475, 235] on img at bounding box center [469, 241] width 25 height 25
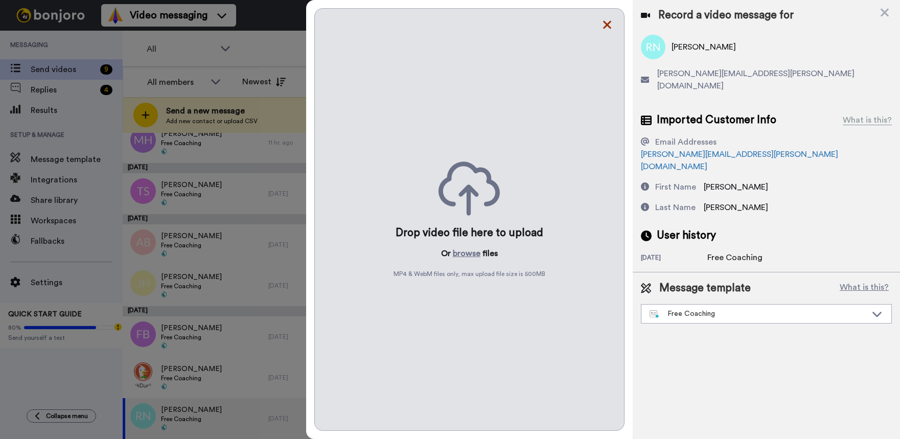
click at [611, 27] on icon at bounding box center [607, 24] width 10 height 13
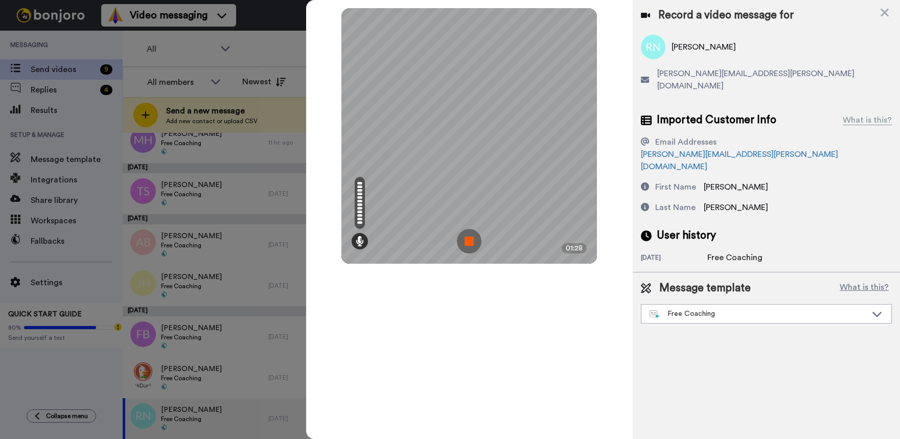
click at [470, 238] on img at bounding box center [469, 241] width 25 height 25
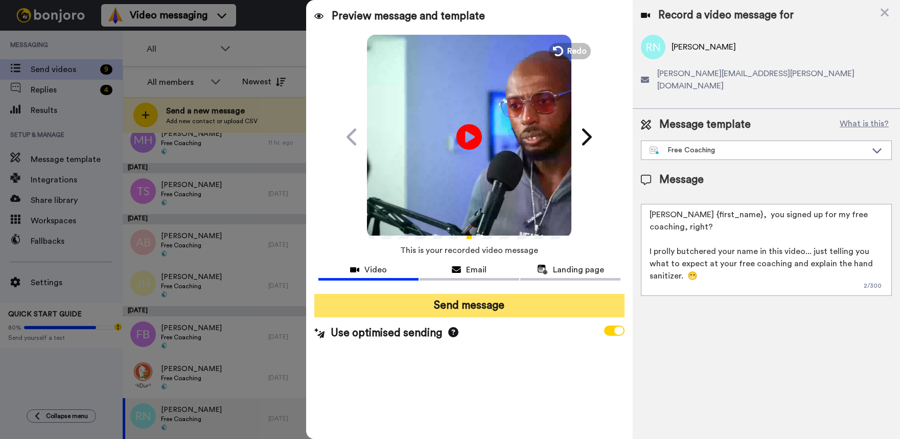
click at [449, 305] on button "Send message" at bounding box center [469, 306] width 310 height 24
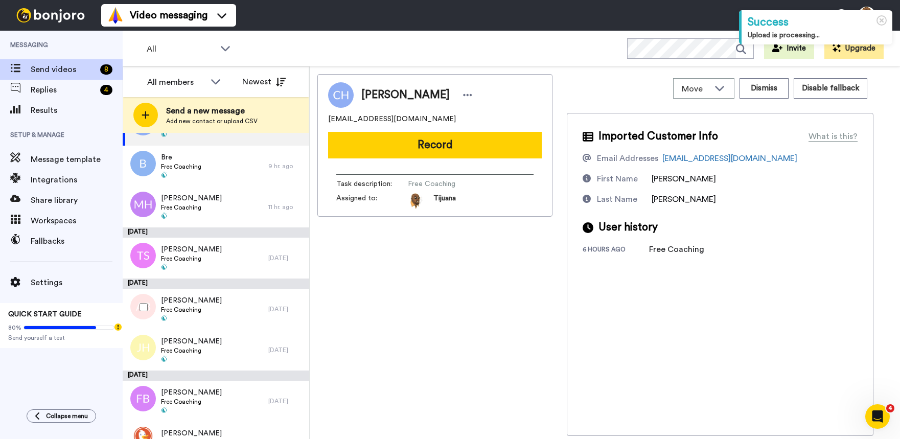
scroll to position [62, 0]
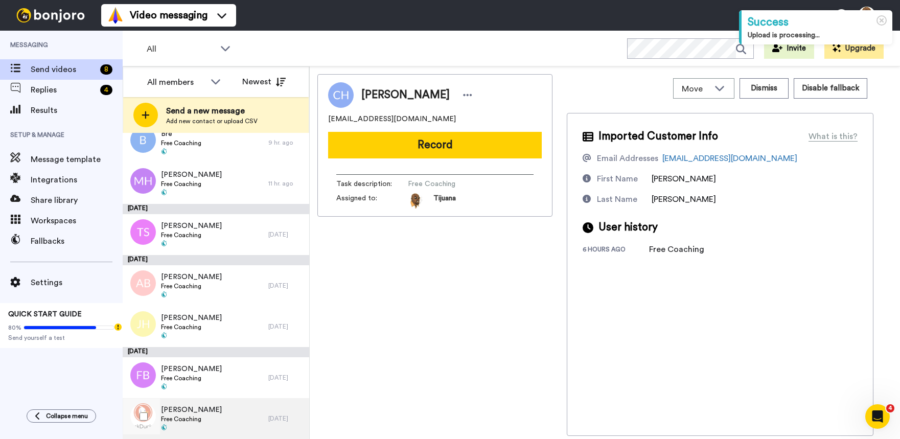
click at [252, 419] on div "[PERSON_NAME] Free Coaching" at bounding box center [196, 418] width 146 height 41
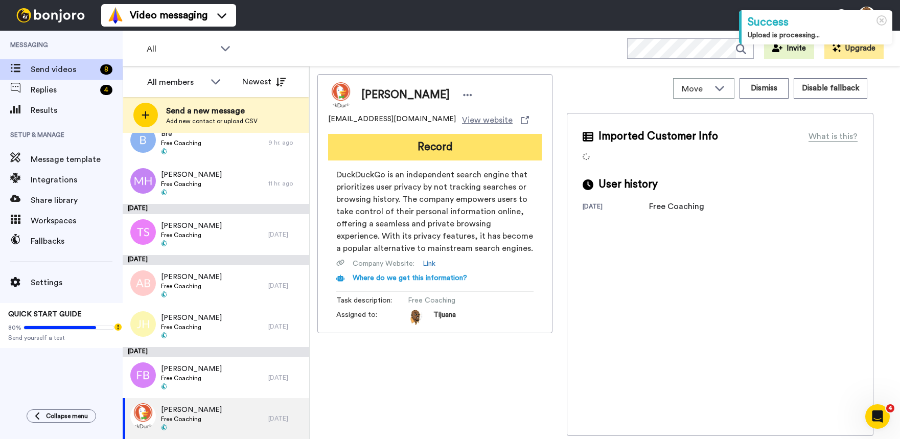
click at [439, 145] on button "Record" at bounding box center [435, 147] width 214 height 27
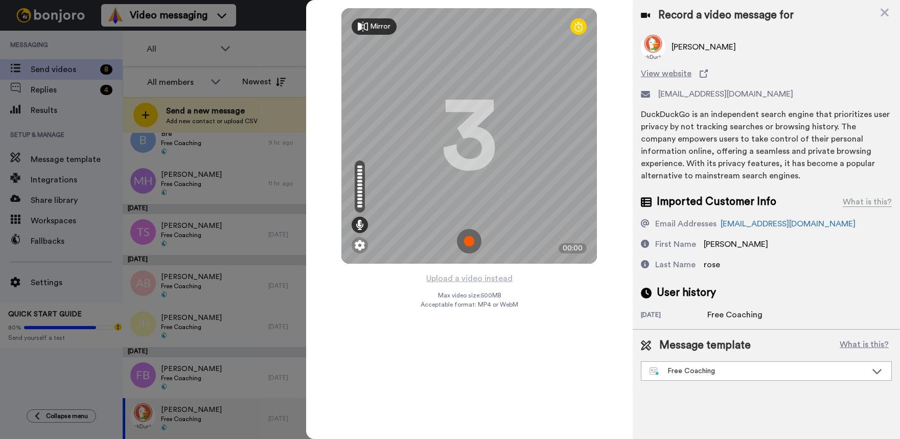
click at [479, 241] on img at bounding box center [469, 241] width 25 height 25
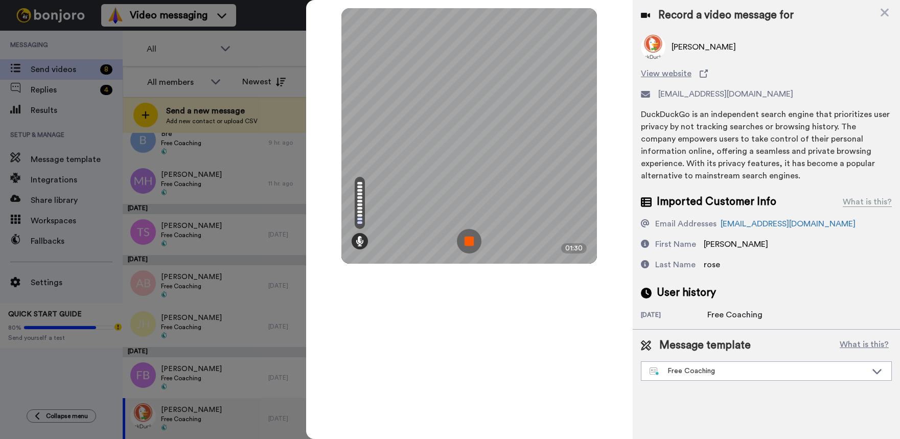
click at [476, 241] on img at bounding box center [469, 241] width 25 height 25
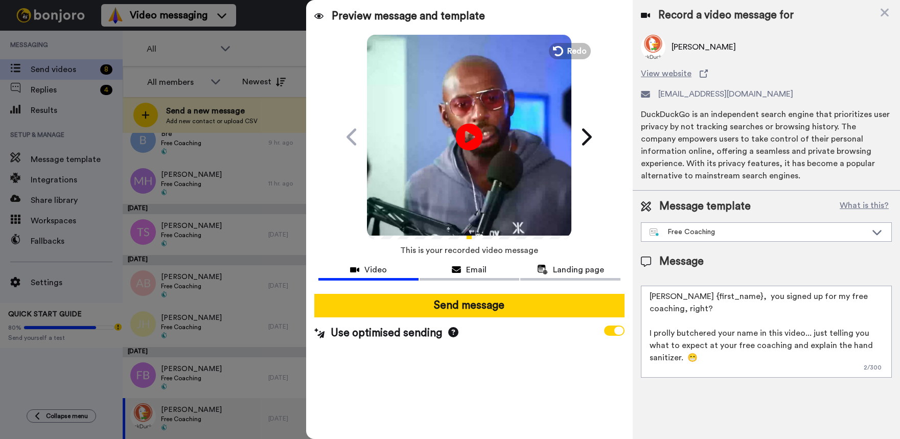
click at [467, 136] on icon "Play/Pause" at bounding box center [469, 136] width 27 height 49
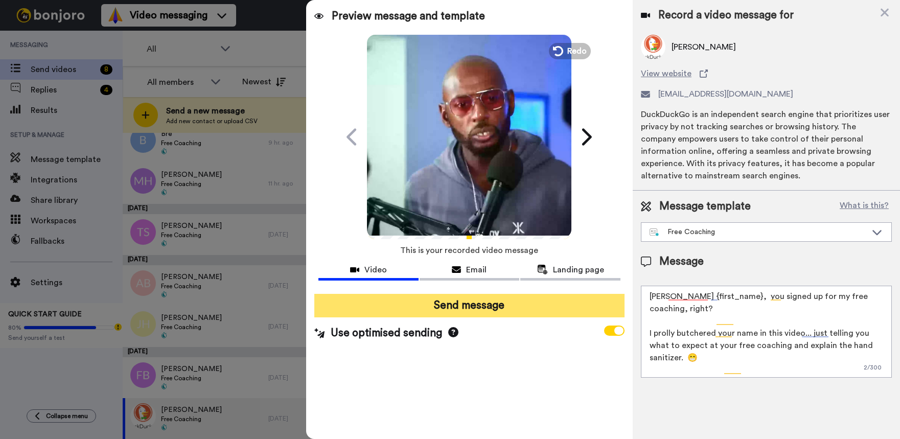
click at [461, 314] on button "Send message" at bounding box center [469, 306] width 310 height 24
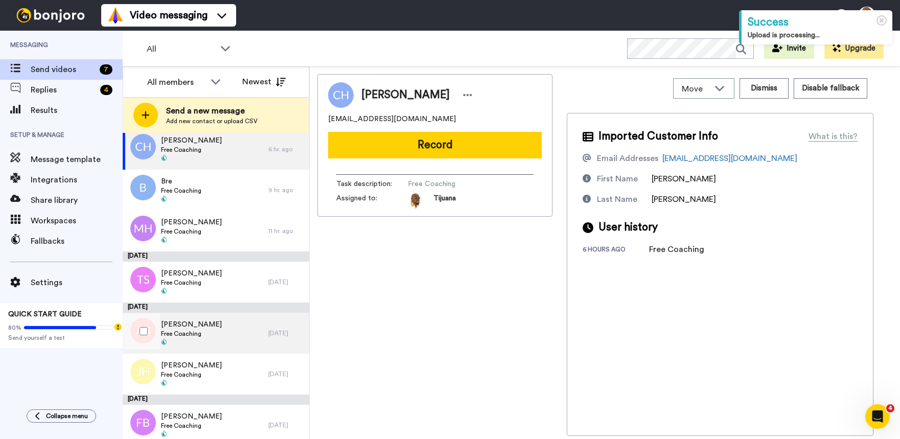
scroll to position [21, 0]
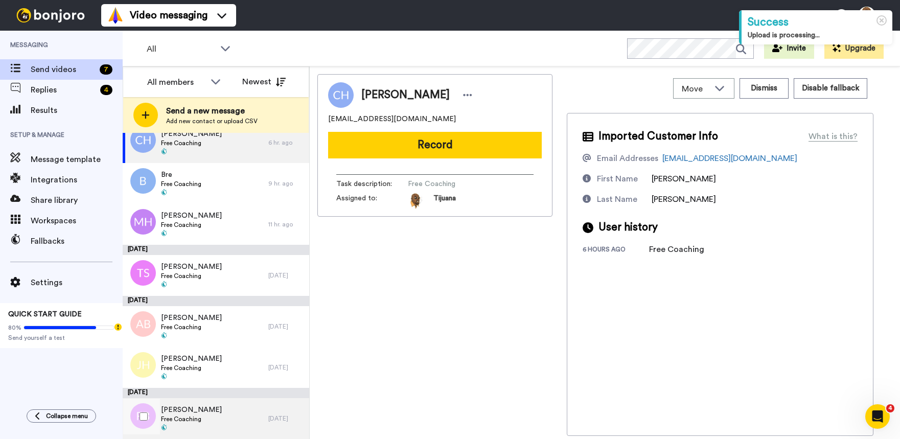
click at [236, 421] on div "Freddie Bryant Free Coaching" at bounding box center [196, 418] width 146 height 41
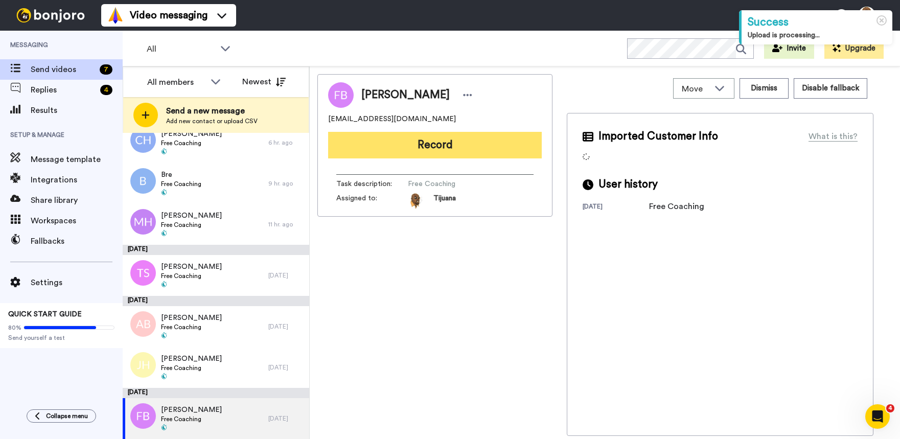
click at [437, 144] on button "Record" at bounding box center [435, 145] width 214 height 27
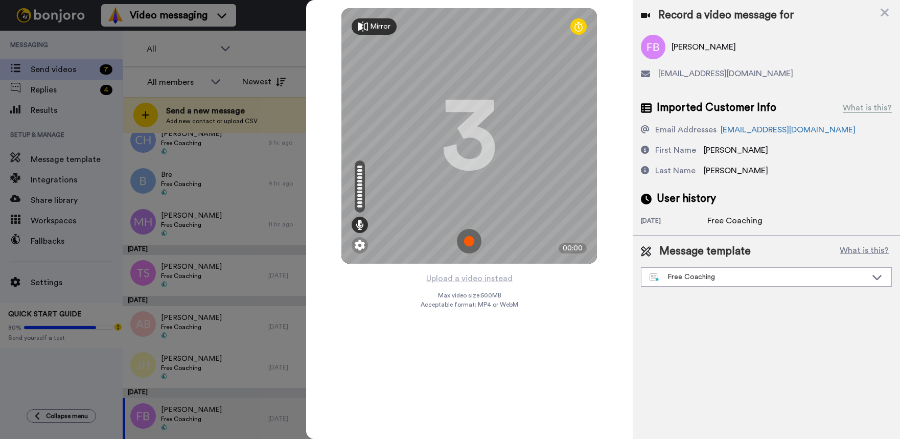
click at [473, 243] on img at bounding box center [469, 241] width 25 height 25
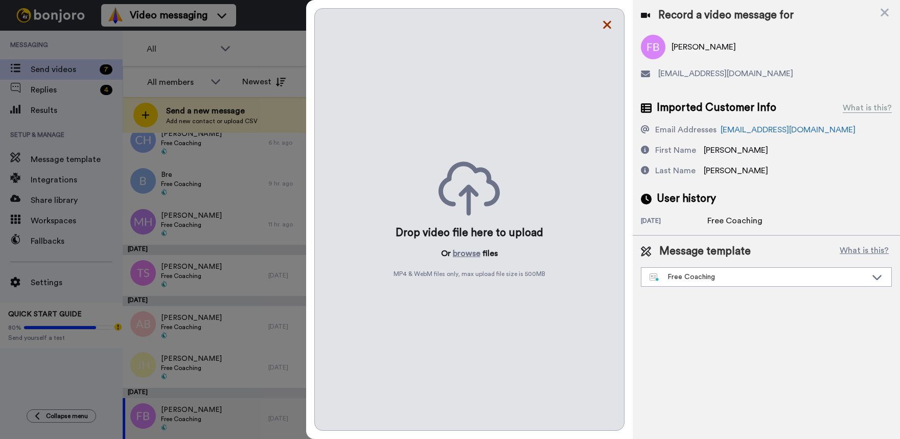
click at [604, 23] on icon at bounding box center [607, 24] width 10 height 13
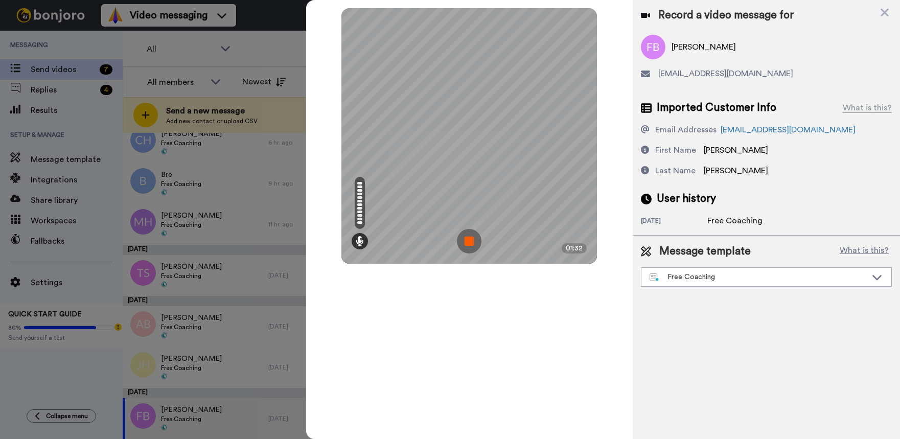
click at [468, 238] on img at bounding box center [469, 241] width 25 height 25
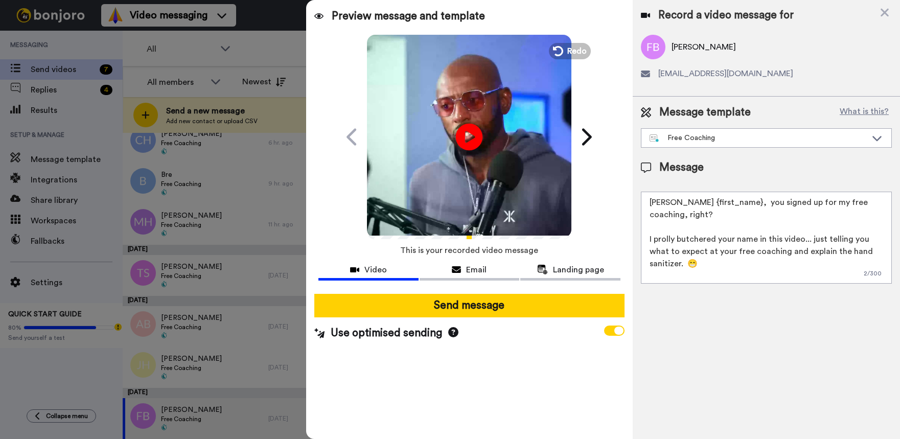
click at [475, 147] on icon at bounding box center [469, 136] width 27 height 27
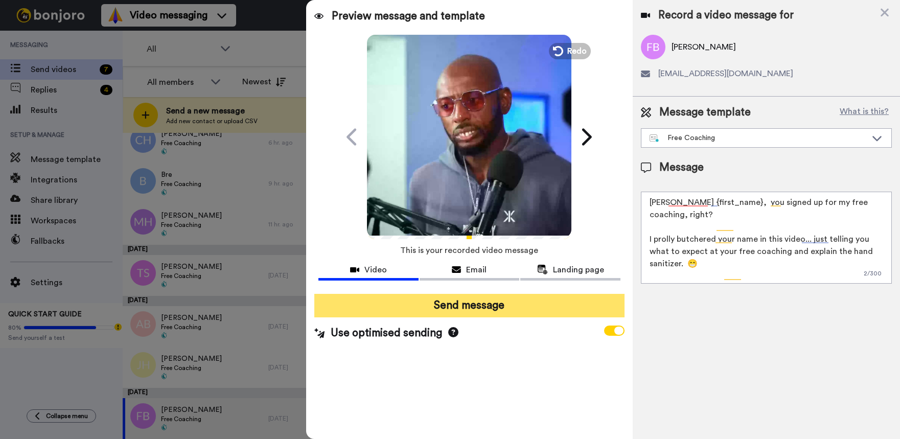
click at [480, 309] on button "Send message" at bounding box center [469, 306] width 310 height 24
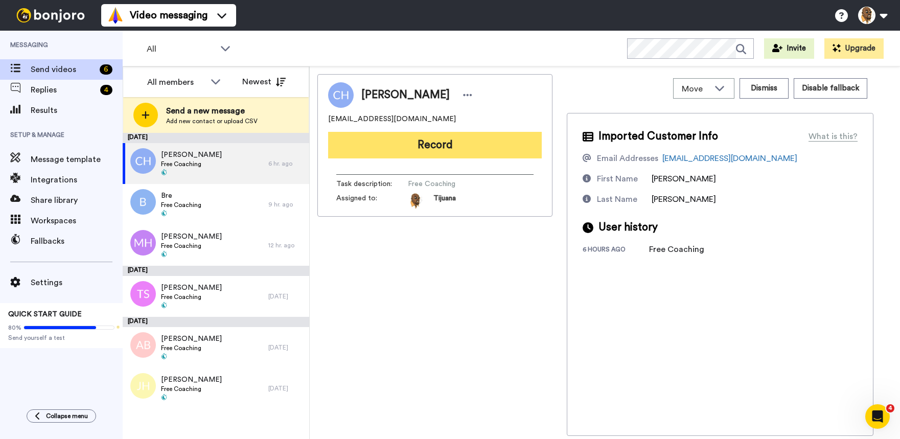
click at [431, 138] on button "Record" at bounding box center [435, 145] width 214 height 27
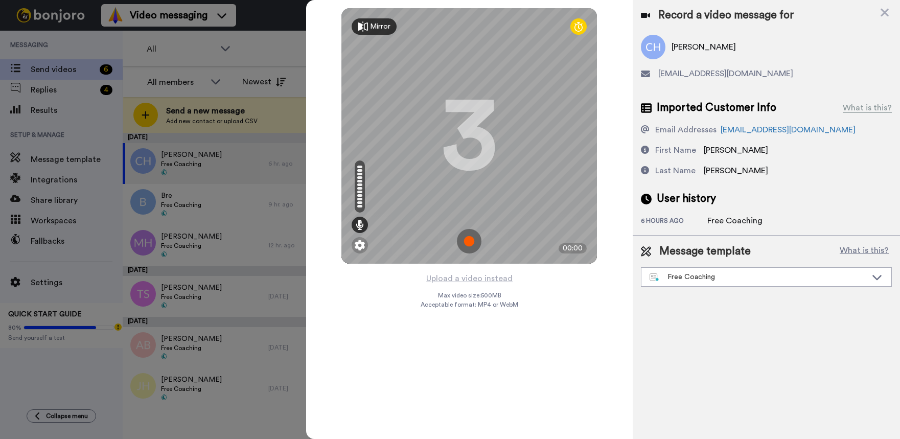
click at [469, 244] on img at bounding box center [469, 241] width 25 height 25
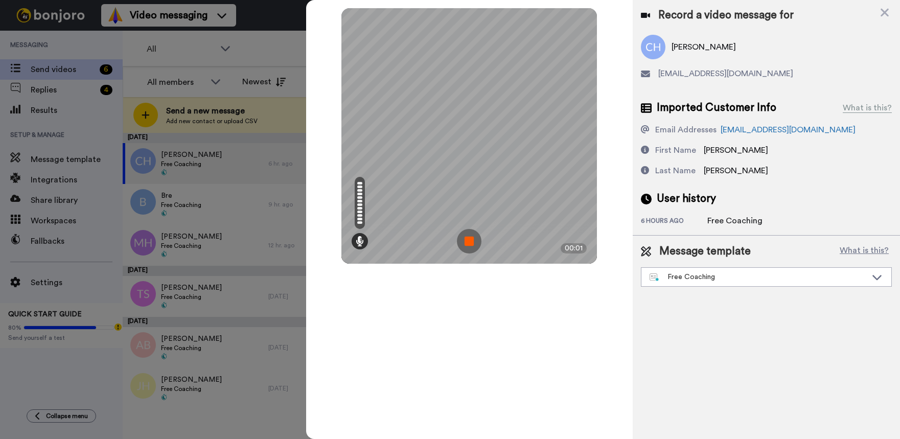
click at [468, 243] on img at bounding box center [469, 241] width 25 height 25
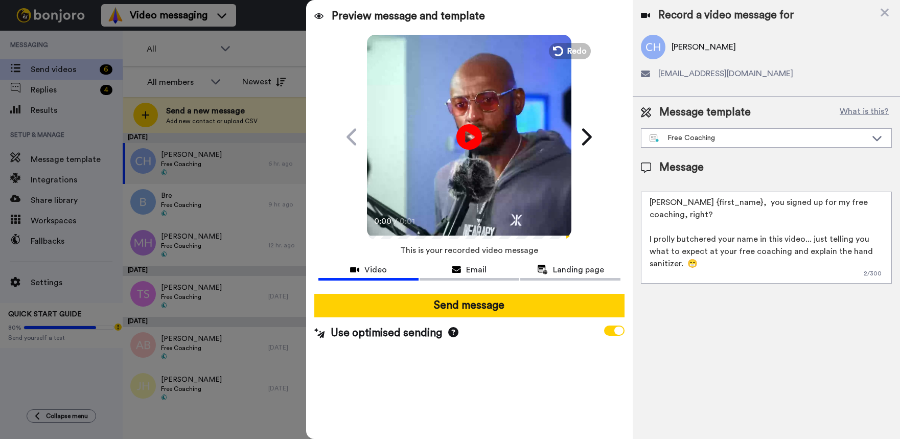
click at [553, 57] on button "Redo" at bounding box center [570, 51] width 42 height 16
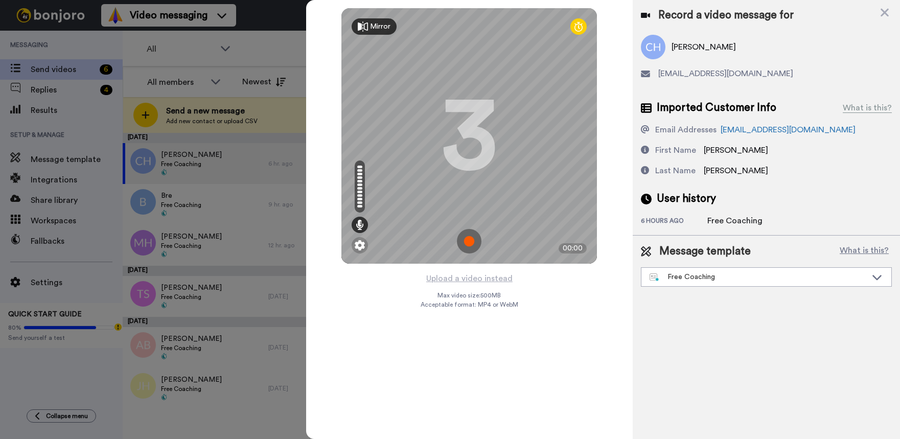
click at [463, 239] on img at bounding box center [469, 241] width 25 height 25
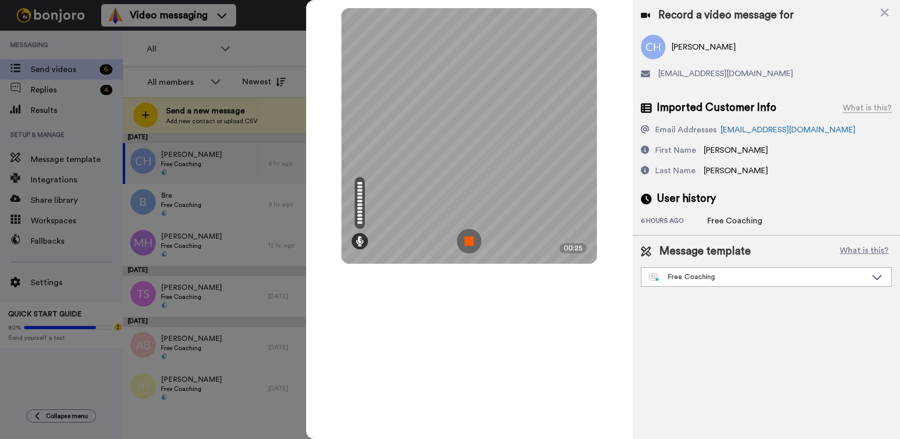
click at [467, 238] on img at bounding box center [469, 241] width 25 height 25
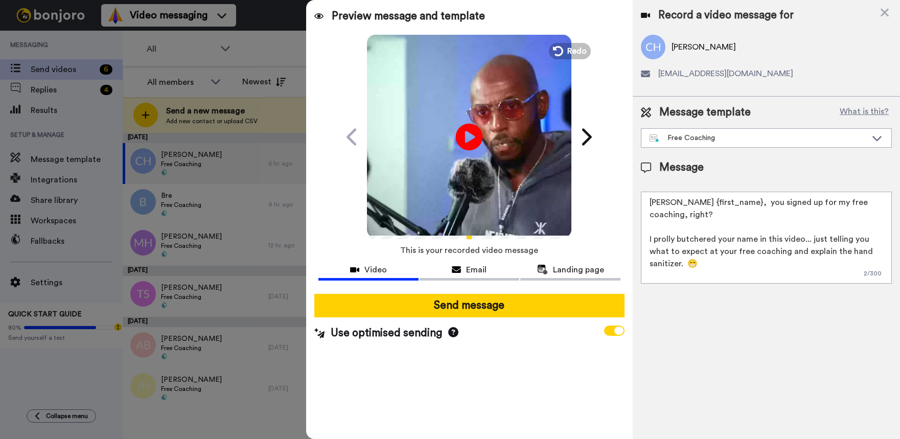
click at [457, 134] on icon at bounding box center [469, 136] width 27 height 27
click at [574, 53] on span "Redo" at bounding box center [577, 50] width 21 height 13
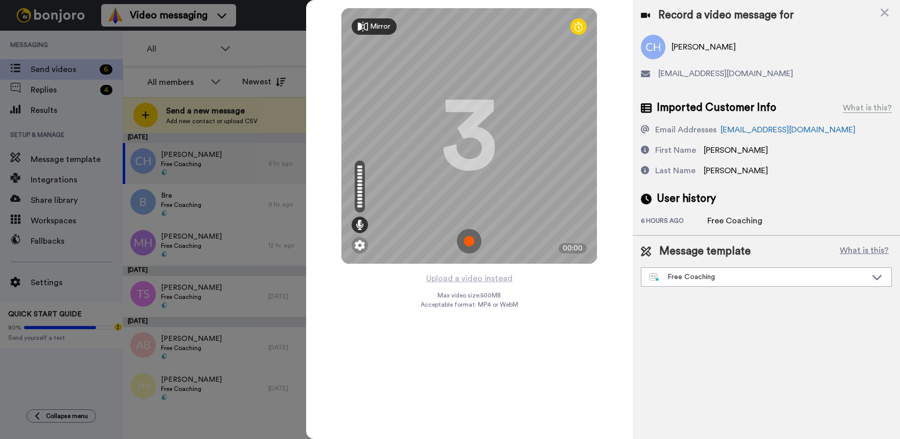
click at [472, 243] on img at bounding box center [469, 241] width 25 height 25
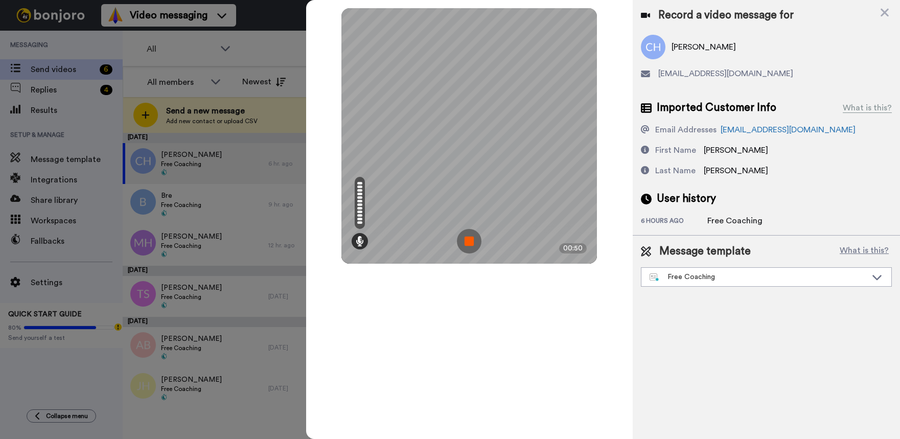
click at [472, 242] on img at bounding box center [469, 241] width 25 height 25
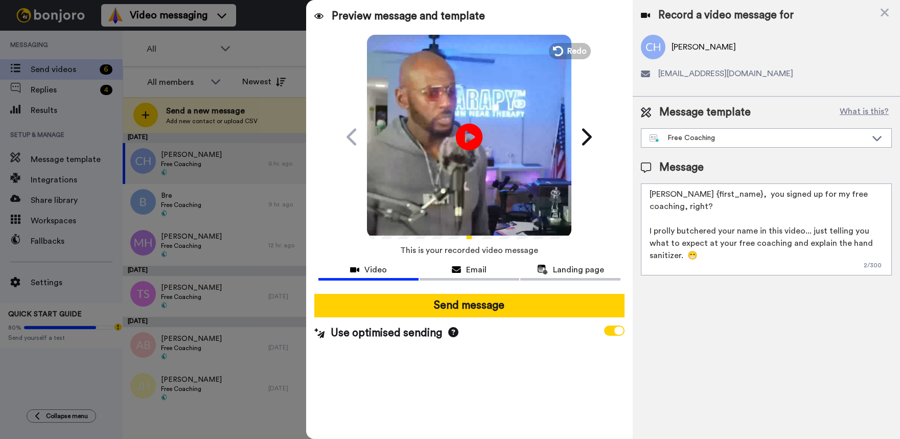
click at [474, 144] on icon at bounding box center [469, 136] width 27 height 27
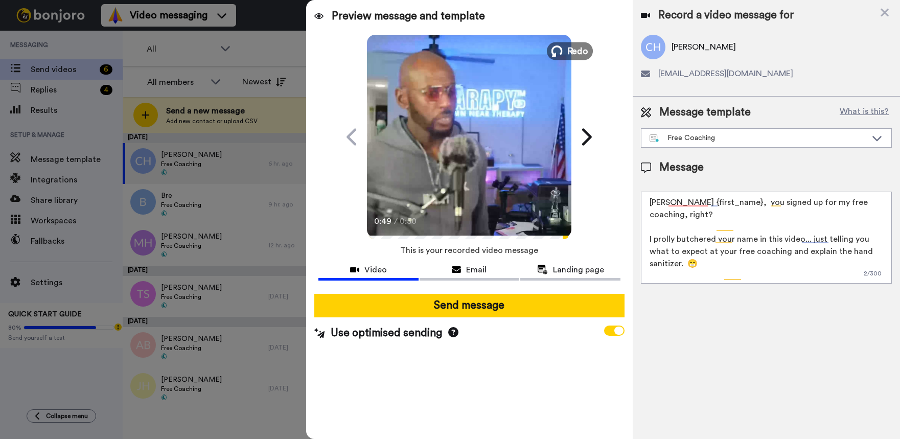
click at [560, 50] on icon at bounding box center [557, 50] width 11 height 11
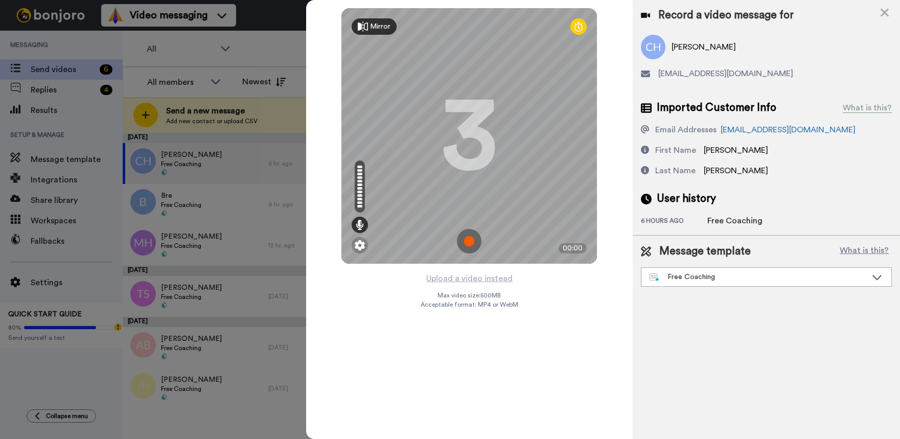
click at [469, 242] on img at bounding box center [469, 241] width 25 height 25
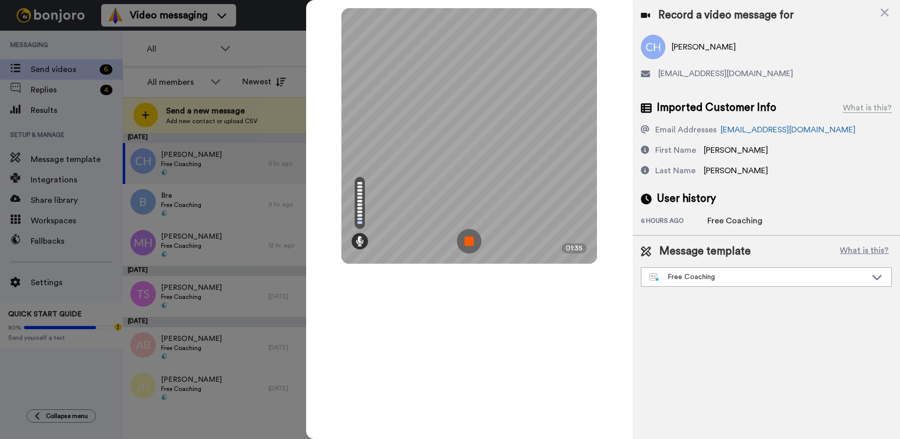
click at [465, 240] on img at bounding box center [469, 241] width 25 height 25
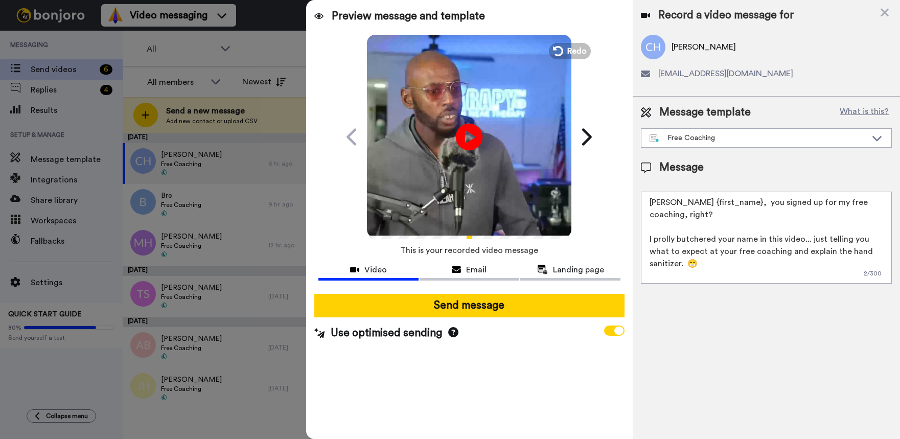
click at [473, 142] on icon at bounding box center [469, 136] width 27 height 27
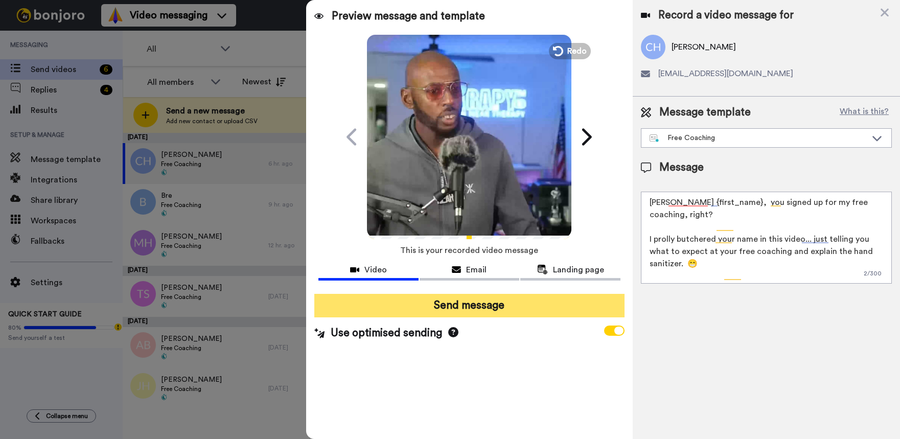
click at [468, 299] on button "Send message" at bounding box center [469, 306] width 310 height 24
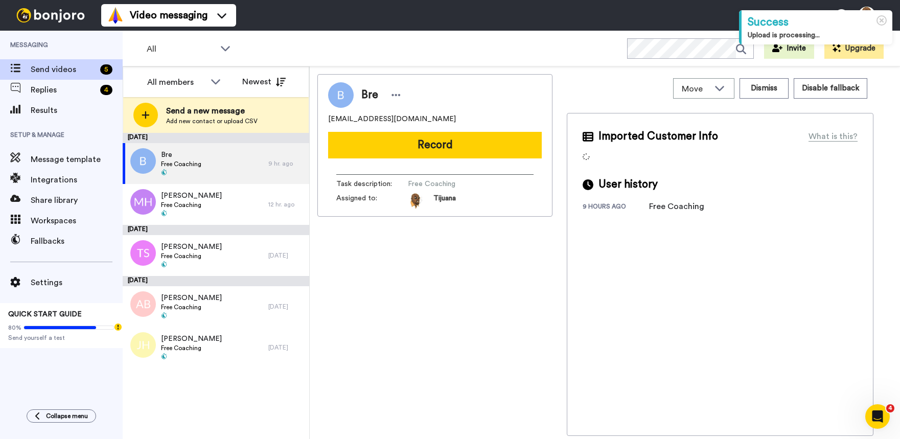
click at [373, 143] on button "Record" at bounding box center [435, 145] width 214 height 27
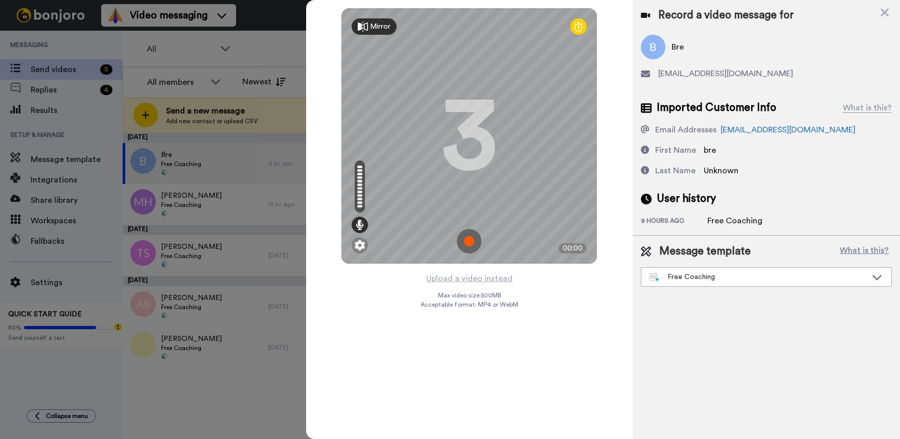
click at [464, 235] on img at bounding box center [469, 241] width 25 height 25
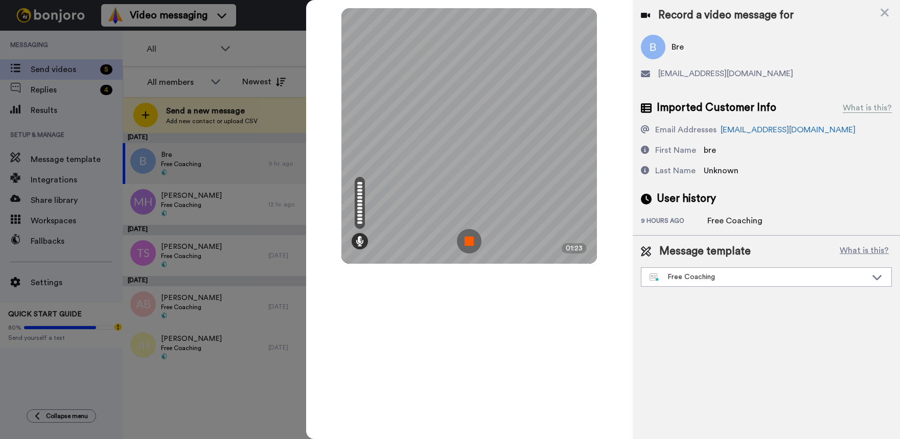
click at [474, 232] on img at bounding box center [469, 241] width 25 height 25
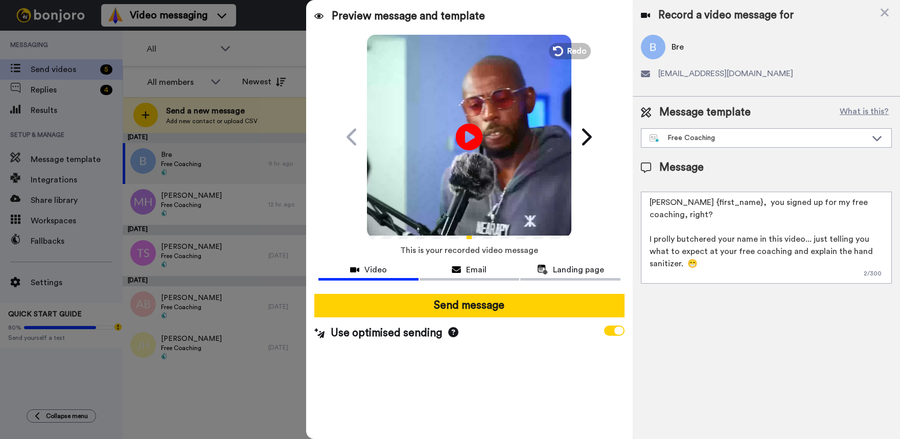
drag, startPoint x: 468, startPoint y: 131, endPoint x: 472, endPoint y: 135, distance: 6.5
click at [472, 135] on icon "Play/Pause" at bounding box center [469, 136] width 27 height 49
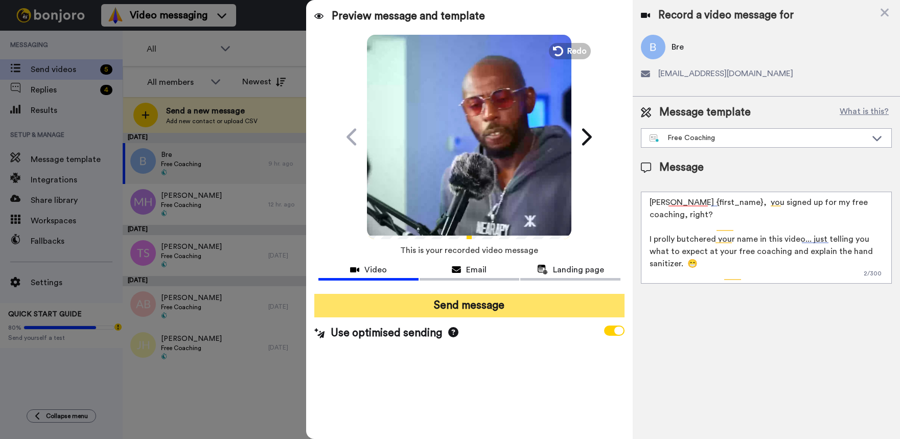
click at [481, 308] on button "Send message" at bounding box center [469, 306] width 310 height 24
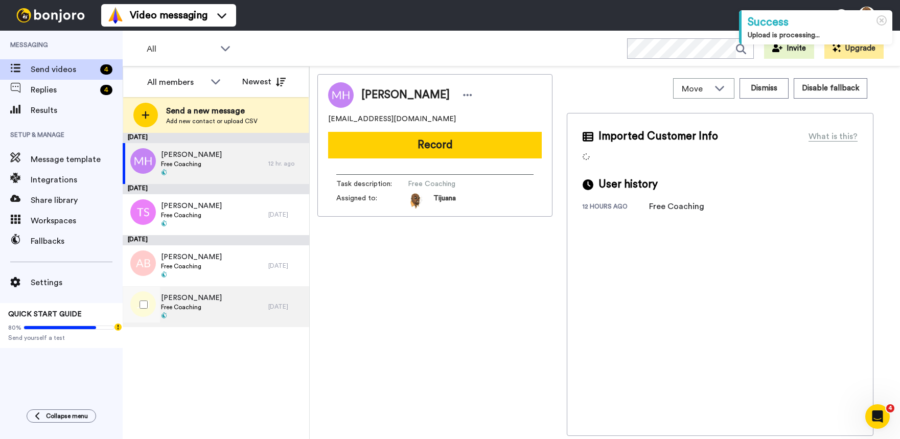
click at [221, 300] on div "John Hall Free Coaching" at bounding box center [196, 306] width 146 height 41
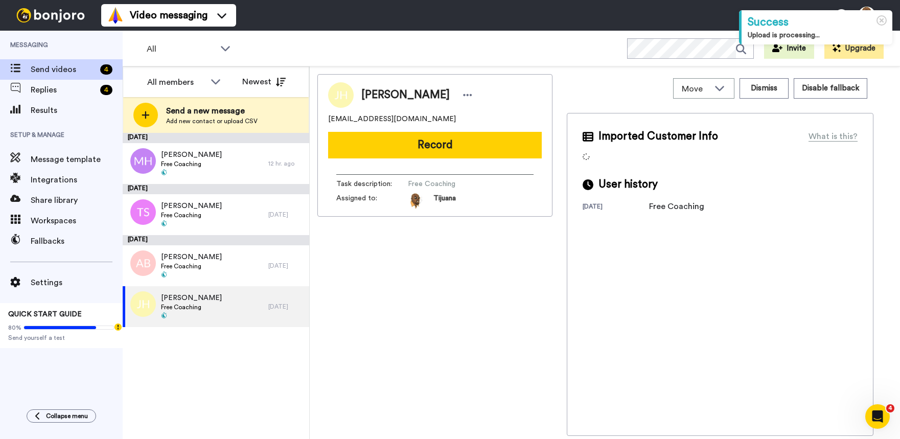
click at [432, 145] on button "Record" at bounding box center [435, 145] width 214 height 27
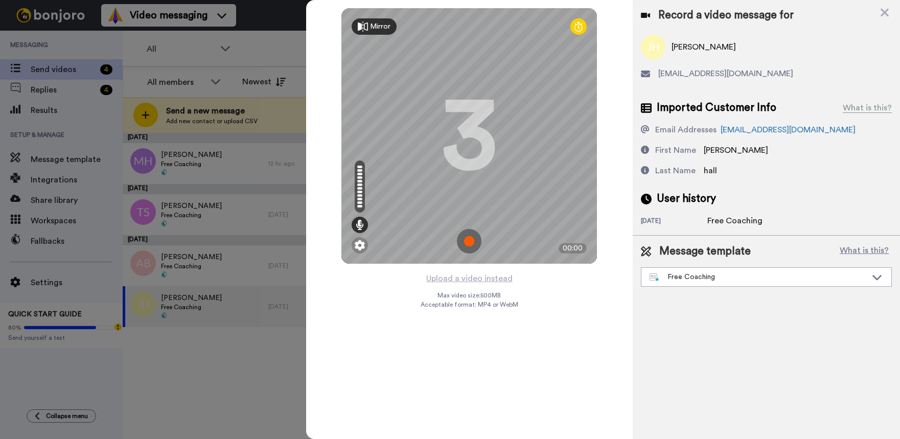
click at [470, 237] on img at bounding box center [469, 241] width 25 height 25
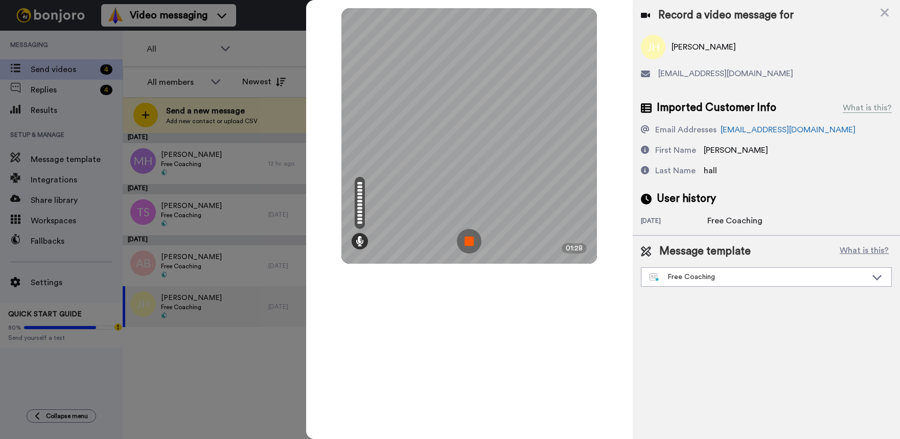
click at [472, 234] on img at bounding box center [469, 241] width 25 height 25
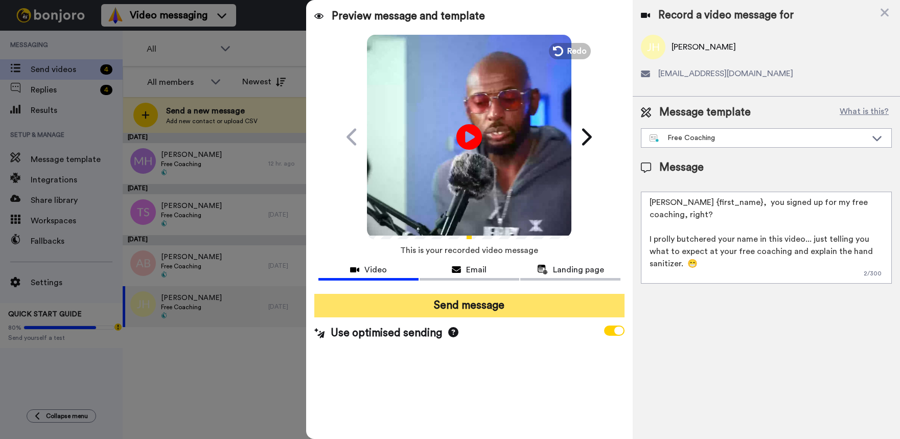
click at [465, 309] on button "Send message" at bounding box center [469, 306] width 310 height 24
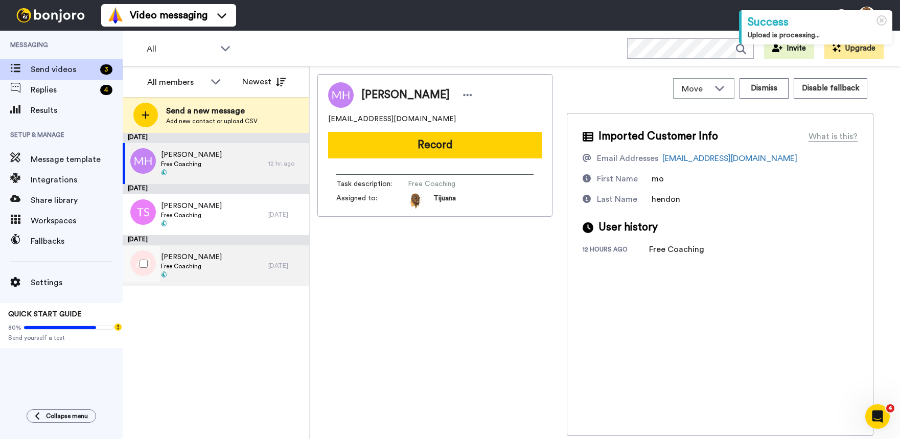
click at [226, 263] on div "Avier Brown Free Coaching" at bounding box center [196, 265] width 146 height 41
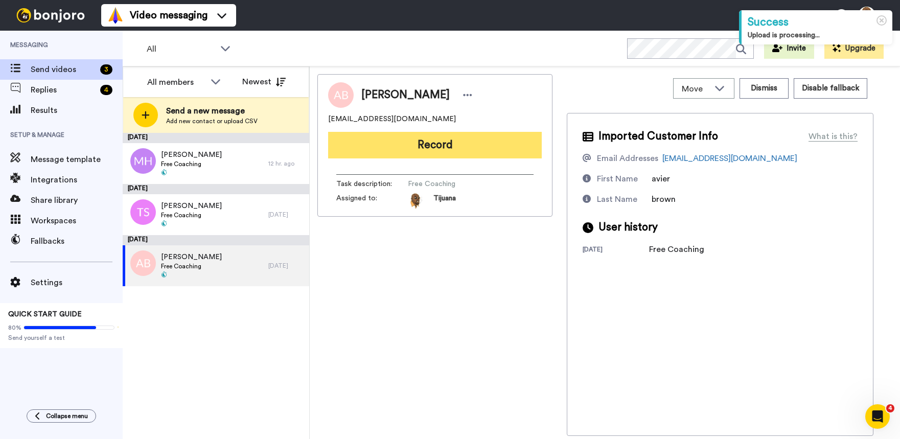
click at [420, 151] on button "Record" at bounding box center [435, 145] width 214 height 27
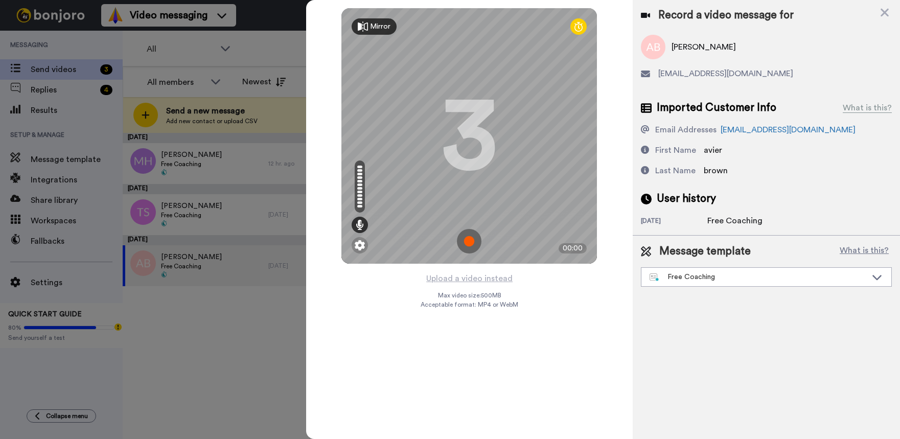
click at [474, 248] on img at bounding box center [469, 241] width 25 height 25
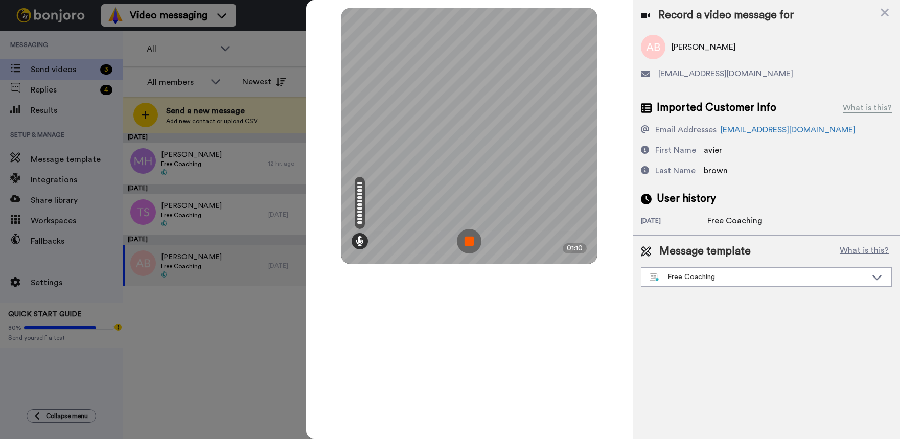
click at [466, 233] on img at bounding box center [469, 241] width 25 height 25
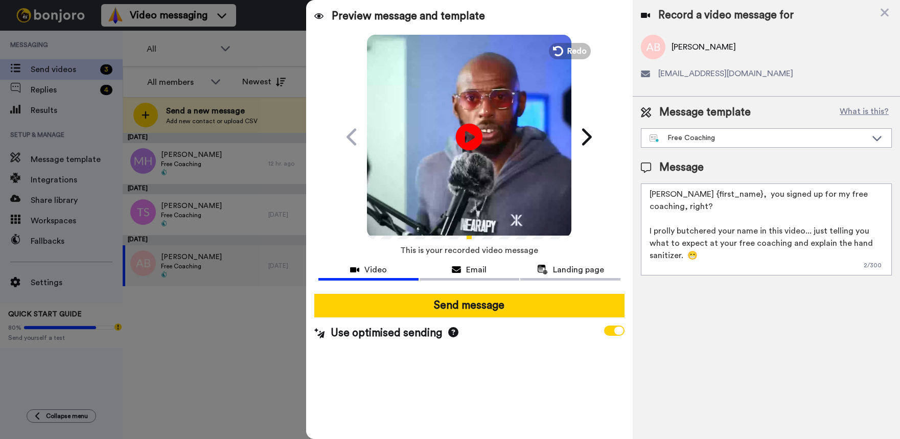
click at [465, 138] on icon "Play/Pause" at bounding box center [469, 136] width 27 height 49
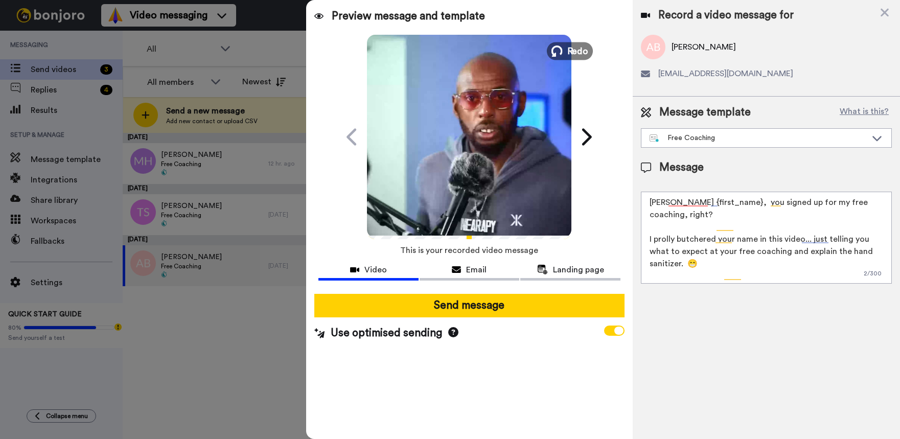
click at [573, 44] on span "Redo" at bounding box center [577, 50] width 21 height 13
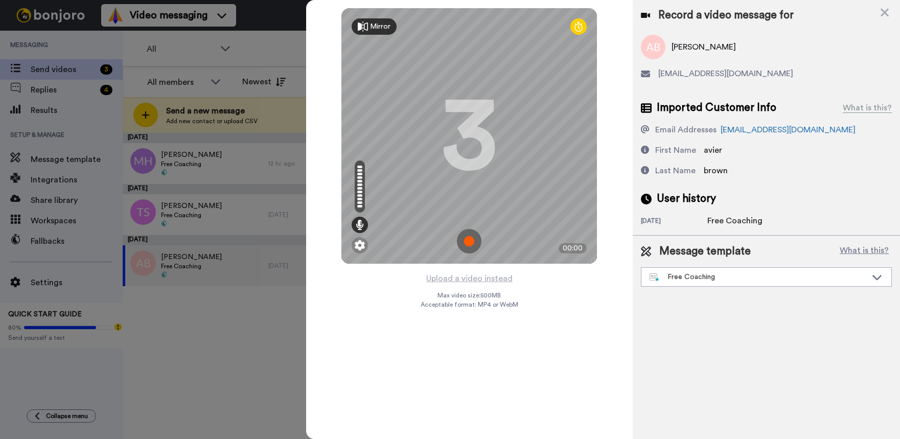
click at [466, 240] on img at bounding box center [469, 241] width 25 height 25
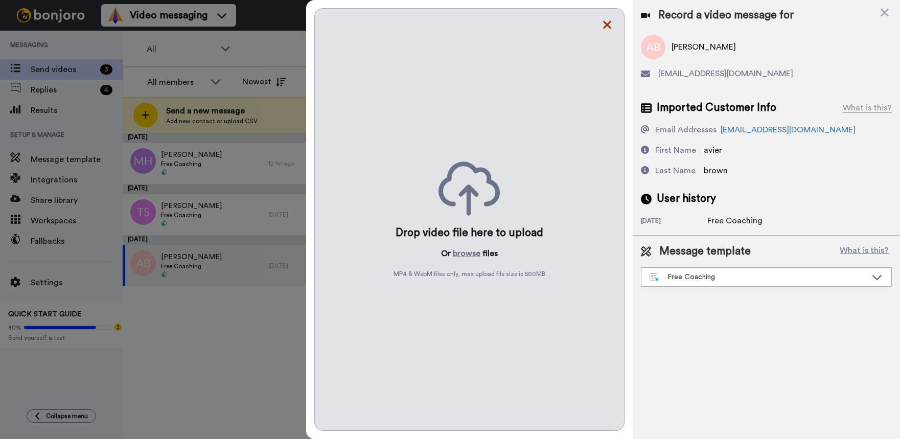
click at [611, 21] on icon at bounding box center [607, 24] width 10 height 13
click at [610, 22] on icon at bounding box center [607, 25] width 8 height 8
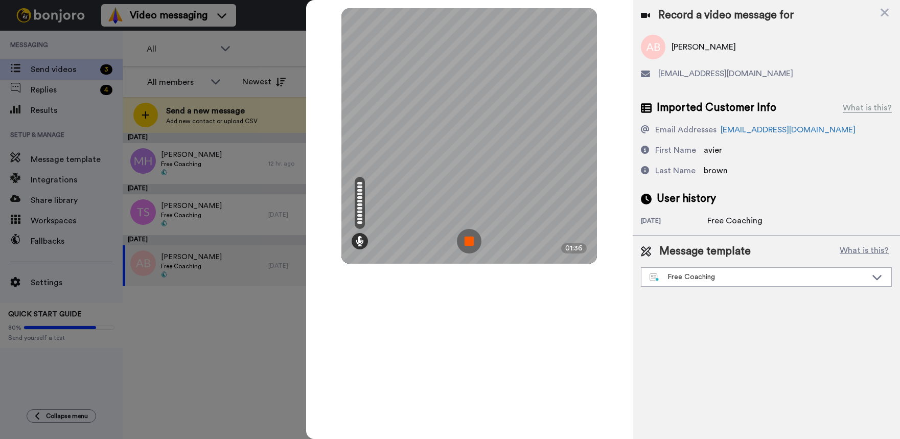
click at [466, 243] on img at bounding box center [469, 241] width 25 height 25
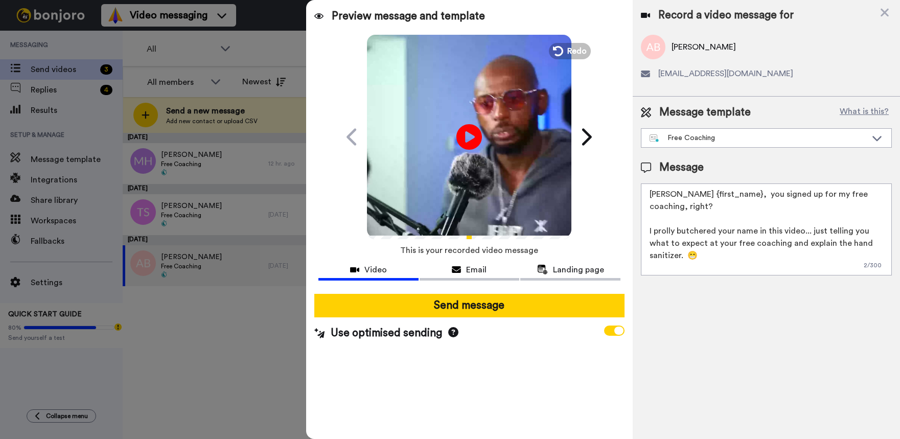
click at [463, 308] on button "Send message" at bounding box center [469, 306] width 310 height 24
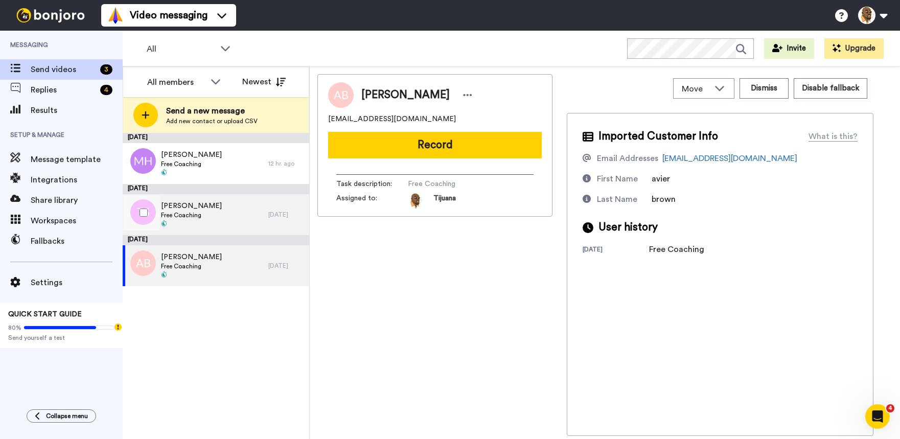
drag, startPoint x: 204, startPoint y: 207, endPoint x: 214, endPoint y: 201, distance: 11.1
click at [214, 202] on div "Terrance Steele Free Coaching" at bounding box center [196, 214] width 146 height 41
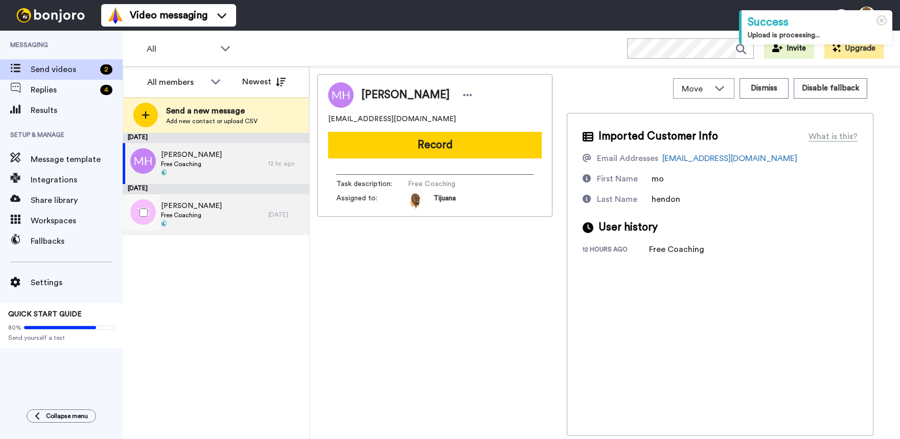
click at [208, 214] on span "Free Coaching" at bounding box center [191, 215] width 61 height 8
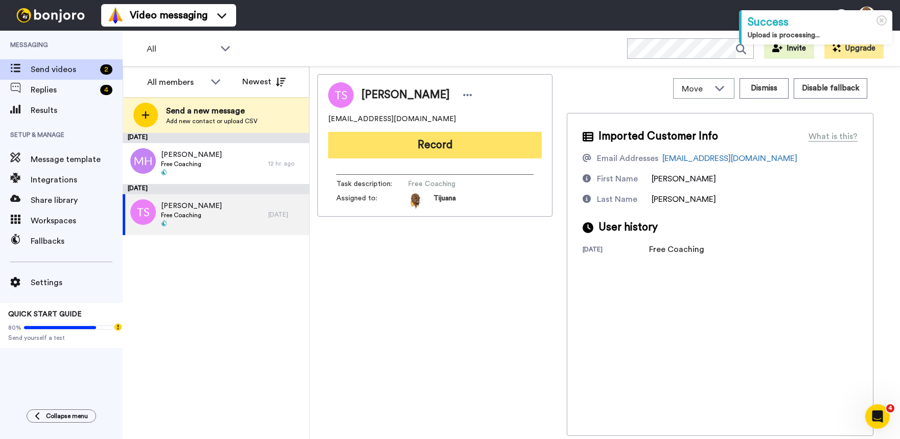
click at [449, 143] on button "Record" at bounding box center [435, 145] width 214 height 27
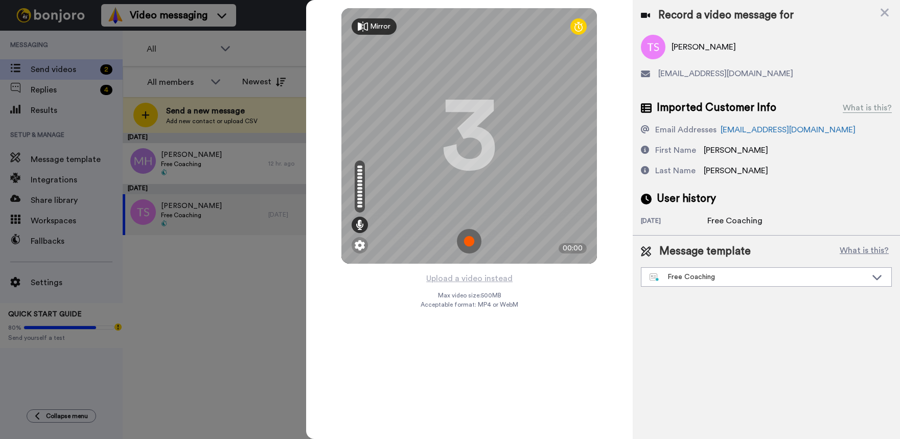
click at [472, 246] on img at bounding box center [469, 241] width 25 height 25
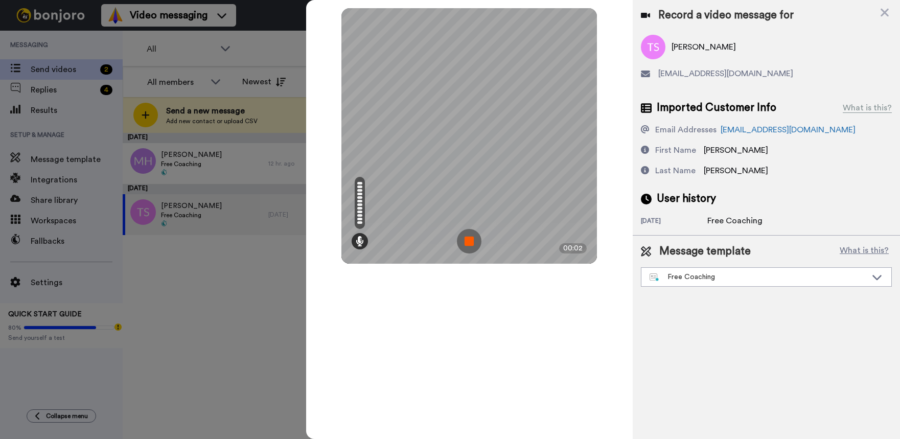
click at [470, 239] on img at bounding box center [469, 241] width 25 height 25
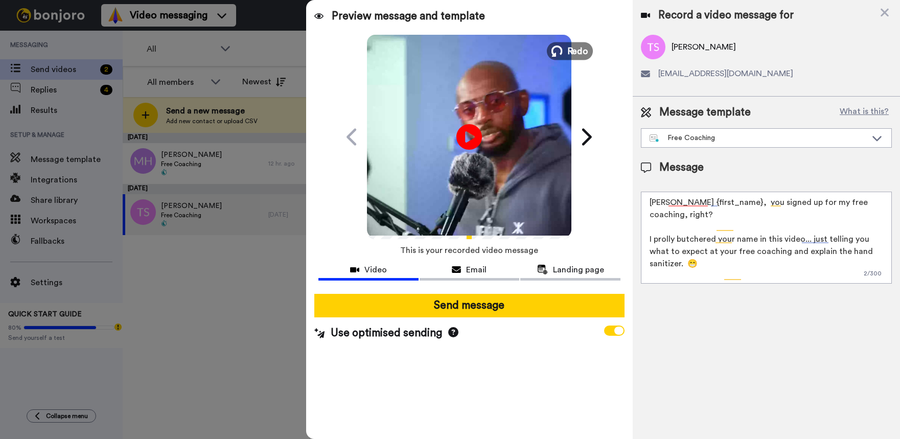
click at [568, 48] on span "Redo" at bounding box center [577, 50] width 21 height 13
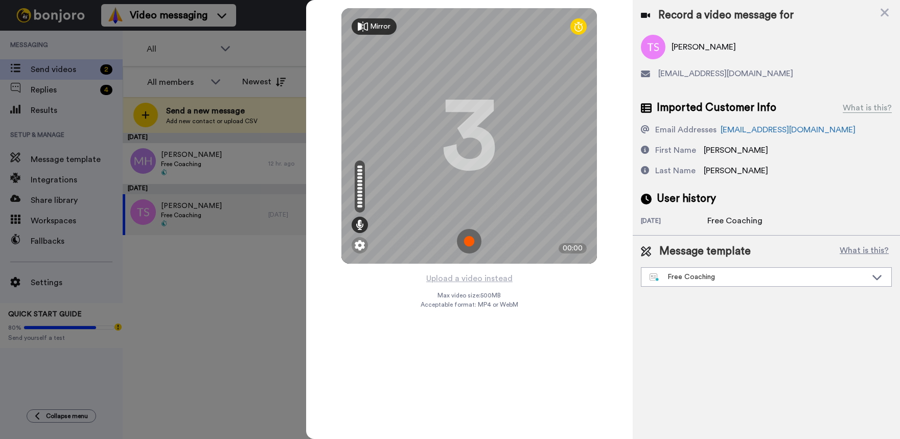
click at [469, 241] on img at bounding box center [469, 241] width 25 height 25
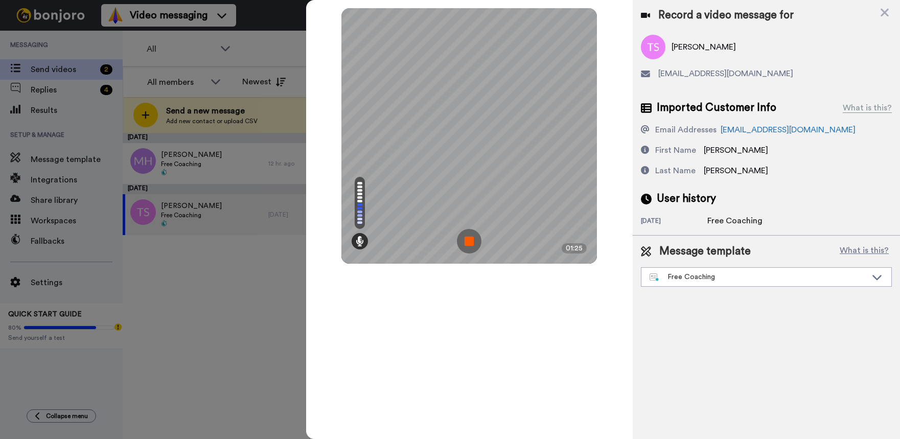
click at [475, 249] on img at bounding box center [469, 241] width 25 height 25
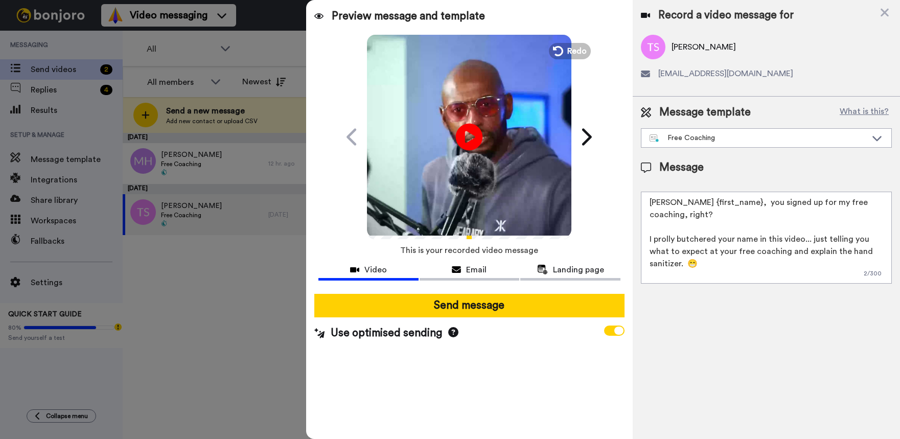
click at [473, 136] on icon "Play/Pause" at bounding box center [469, 136] width 27 height 49
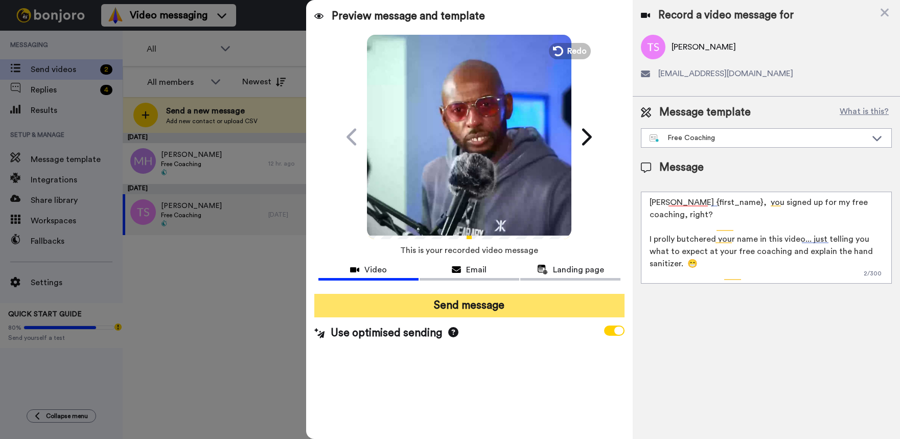
click at [405, 301] on button "Send message" at bounding box center [469, 306] width 310 height 24
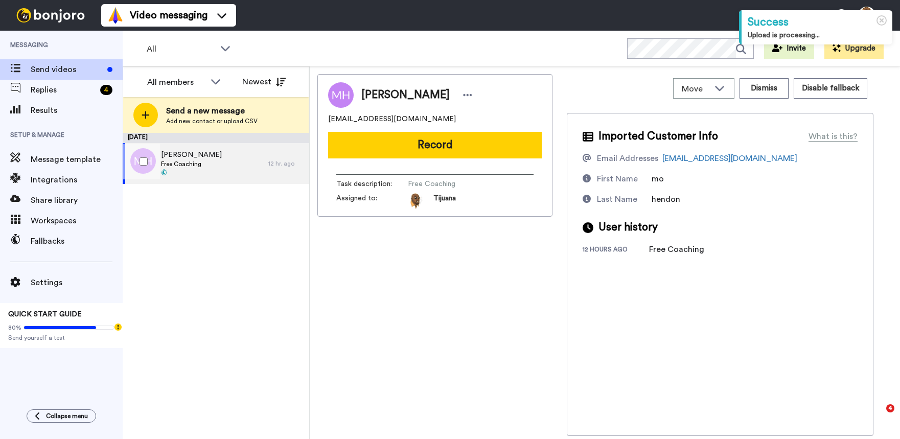
click at [217, 165] on div "Mo Hendon Free Coaching" at bounding box center [196, 163] width 146 height 41
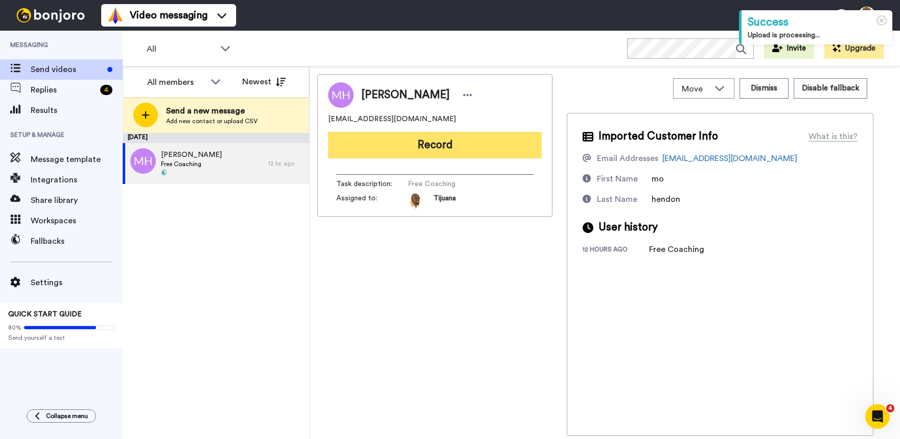
click at [379, 141] on button "Record" at bounding box center [435, 145] width 214 height 27
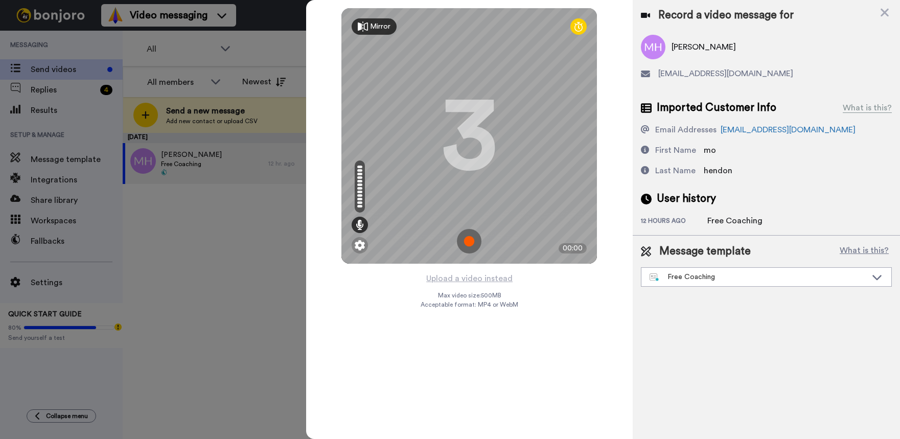
click at [465, 236] on img at bounding box center [469, 241] width 25 height 25
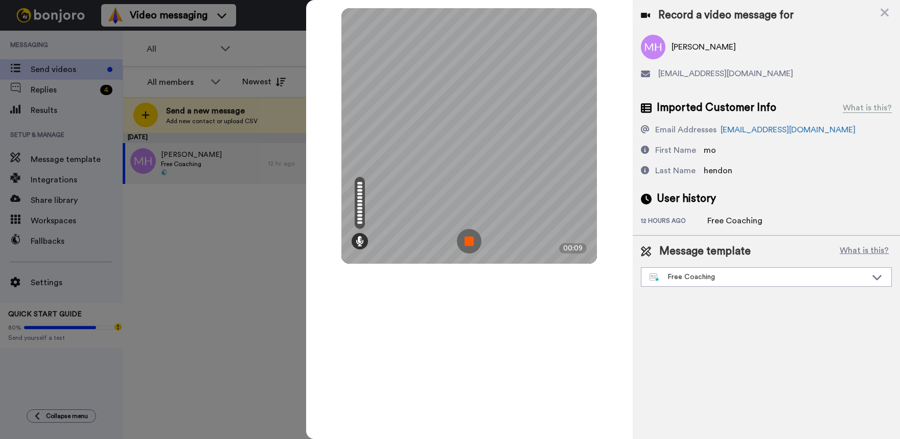
click at [468, 244] on img at bounding box center [469, 241] width 25 height 25
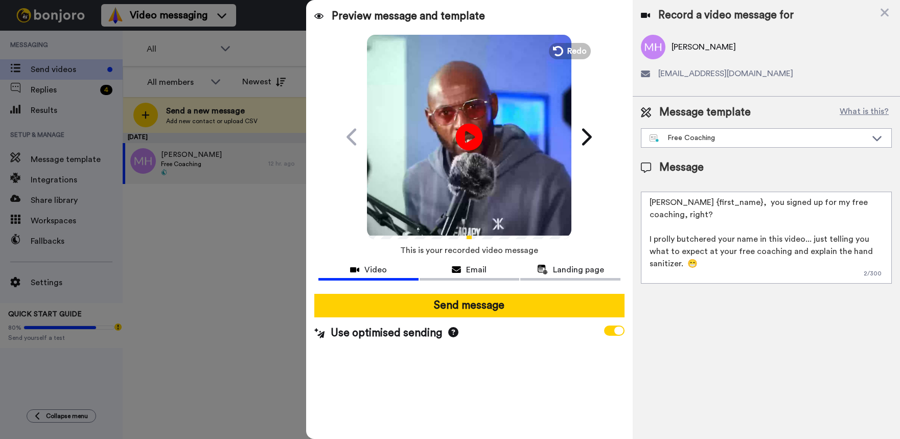
click at [463, 134] on icon at bounding box center [469, 136] width 27 height 27
click at [553, 53] on icon at bounding box center [557, 50] width 11 height 11
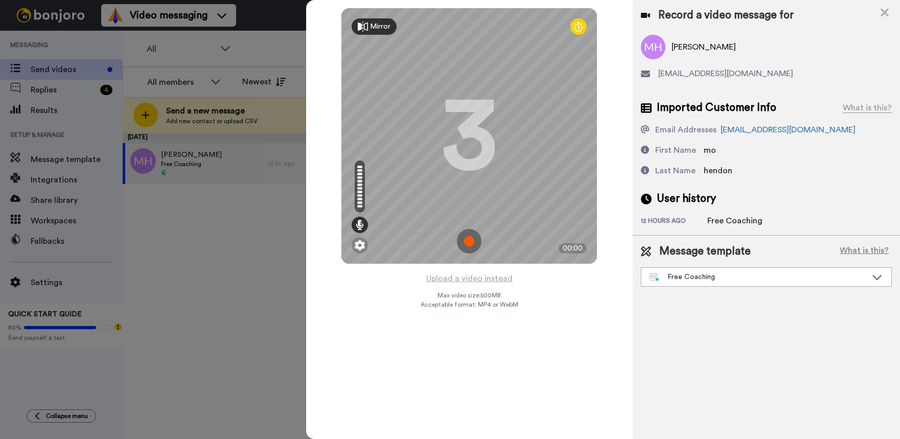
click at [473, 247] on img at bounding box center [469, 241] width 25 height 25
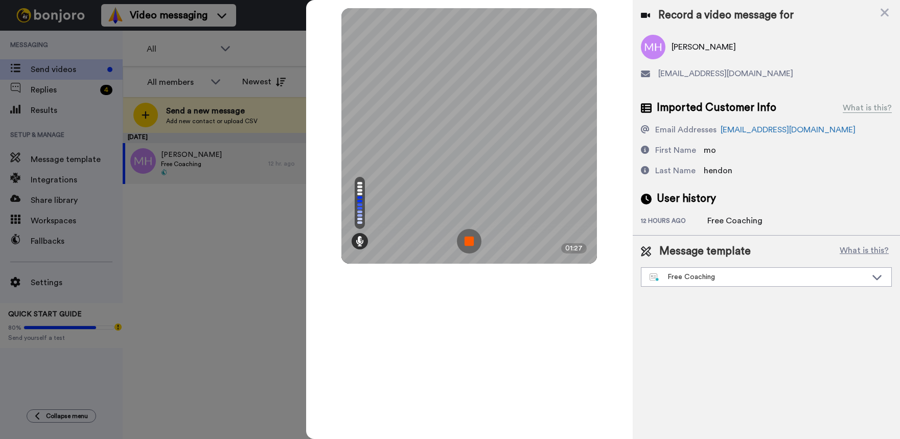
click at [477, 239] on img at bounding box center [469, 241] width 25 height 25
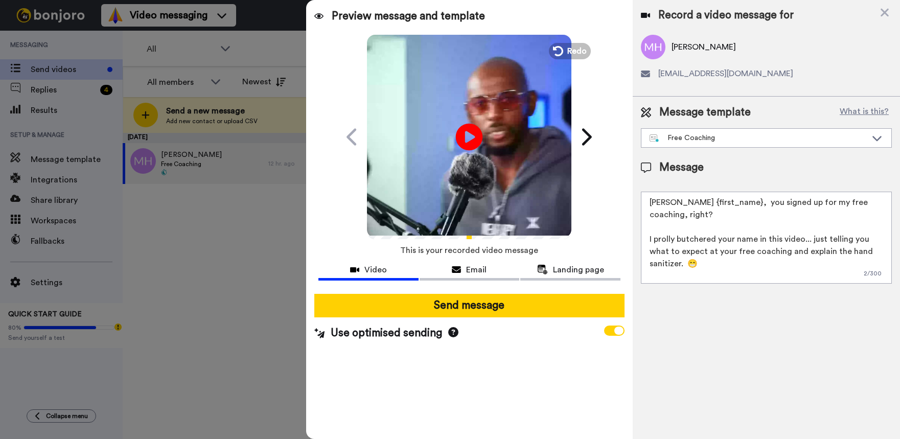
drag, startPoint x: 490, startPoint y: 132, endPoint x: 478, endPoint y: 150, distance: 21.8
click at [491, 136] on div "Play/Pause" at bounding box center [469, 137] width 204 height 208
click at [471, 139] on icon "Play/Pause" at bounding box center [469, 136] width 27 height 49
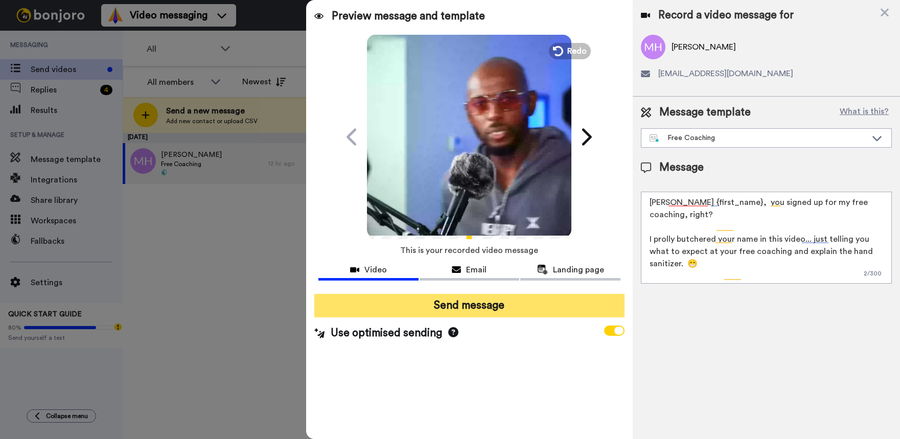
click at [440, 301] on button "Send message" at bounding box center [469, 306] width 310 height 24
